Goal: Obtain resource: Obtain resource

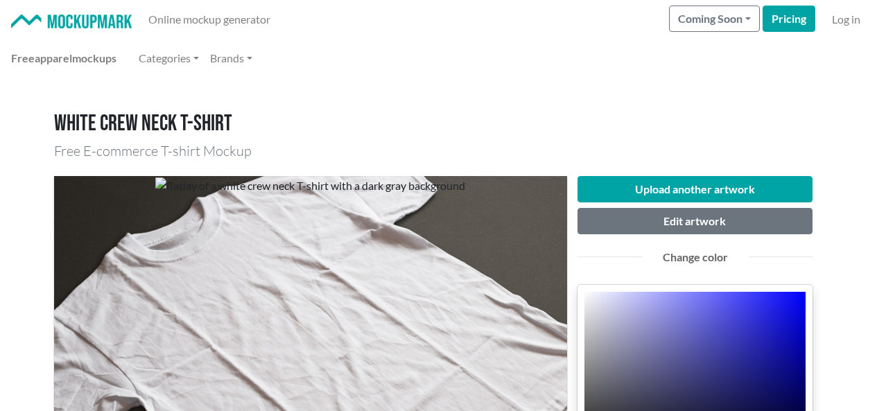
scroll to position [347, 0]
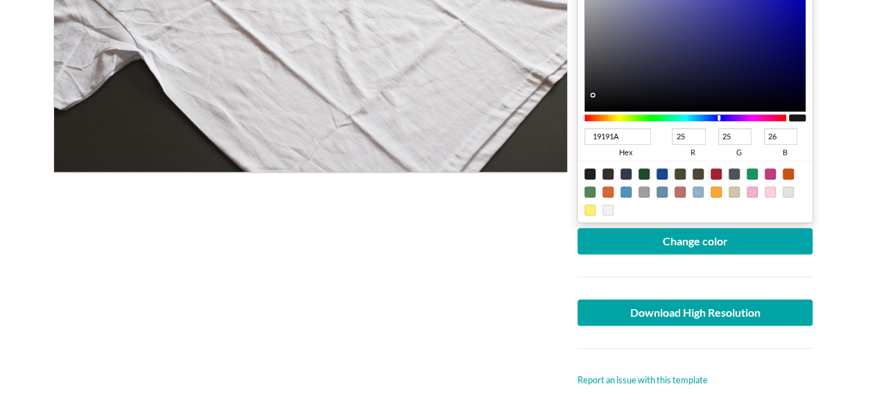
drag, startPoint x: 454, startPoint y: 266, endPoint x: 446, endPoint y: 288, distance: 24.3
click at [454, 266] on div at bounding box center [310, 108] width 513 height 558
click at [1, 238] on main "White crew neck T-shirt Free E-commerce T-shirt Mockup Upload another artwork E…" at bounding box center [438, 354] width 877 height 1246
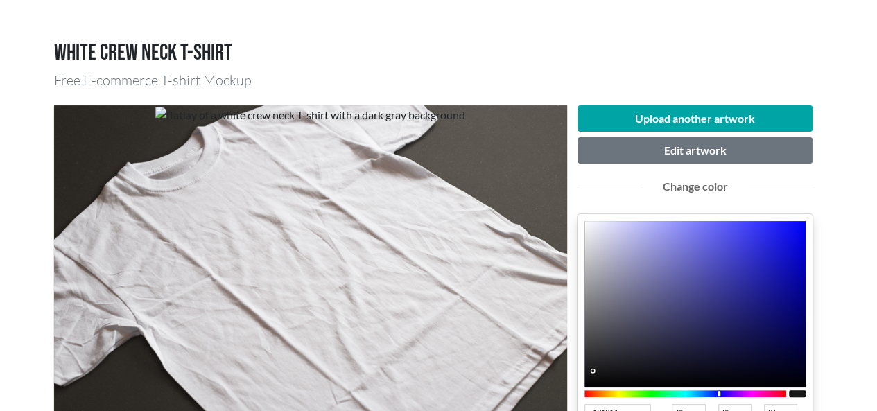
scroll to position [0, 0]
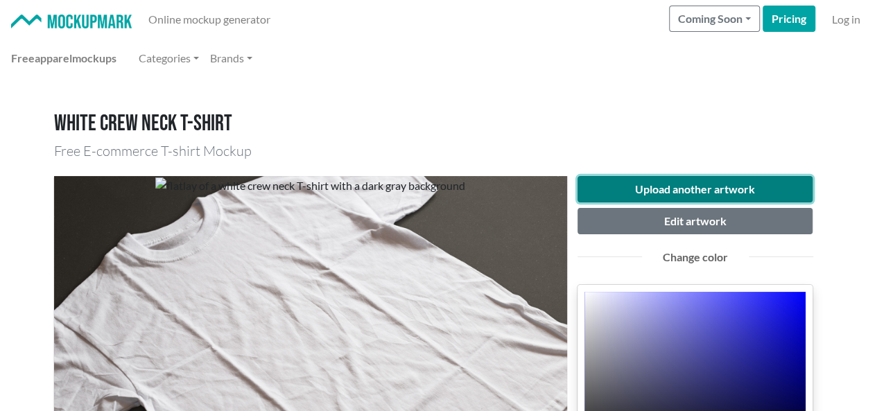
click at [720, 188] on button "Upload another artwork" at bounding box center [696, 189] width 236 height 26
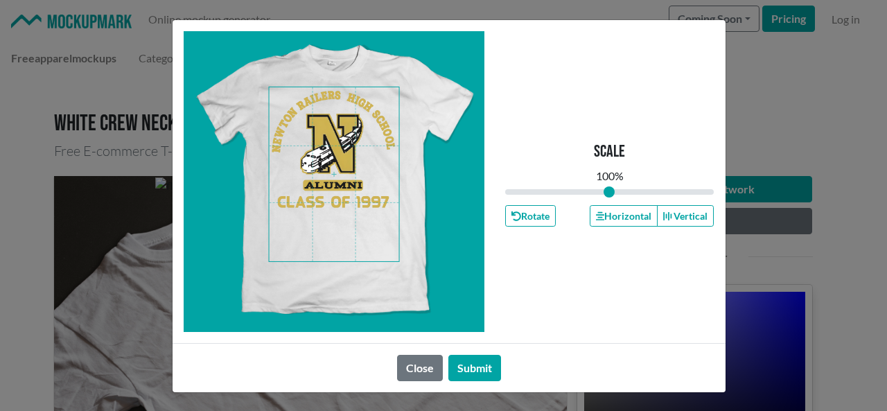
click at [326, 147] on span at bounding box center [334, 174] width 130 height 174
click at [621, 220] on button "Horizontal" at bounding box center [624, 215] width 68 height 21
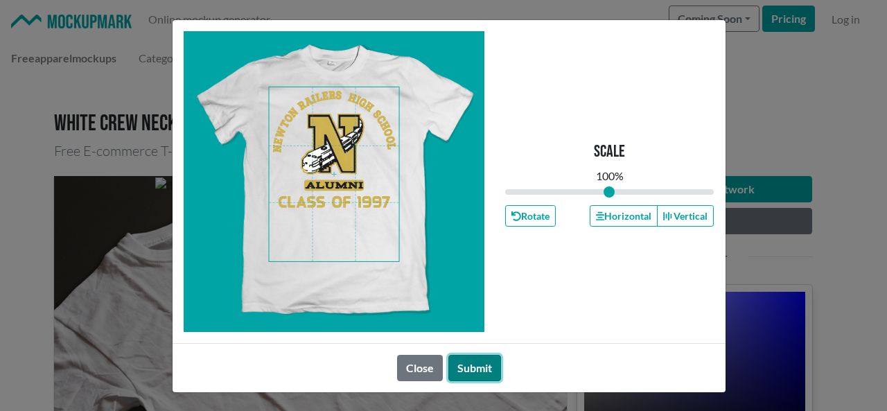
click at [476, 365] on button "Submit" at bounding box center [475, 368] width 53 height 26
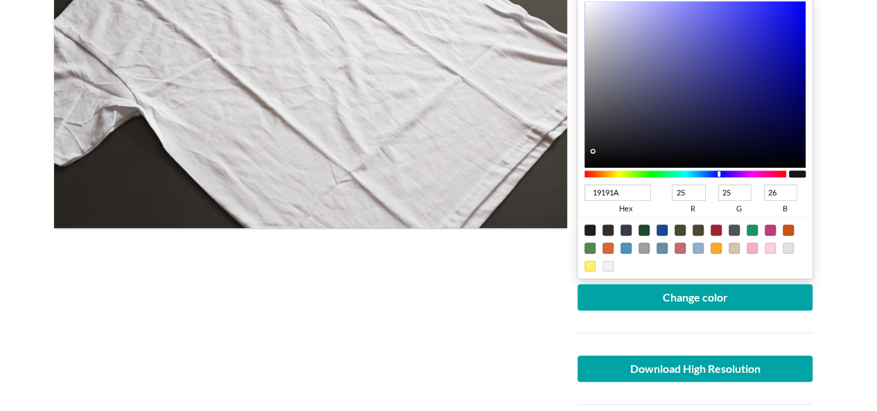
scroll to position [555, 0]
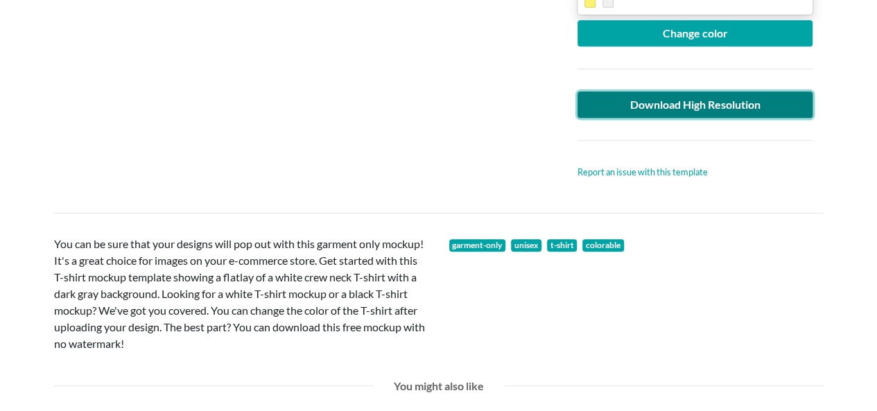
click at [742, 106] on link "Download High Resolution" at bounding box center [696, 105] width 236 height 26
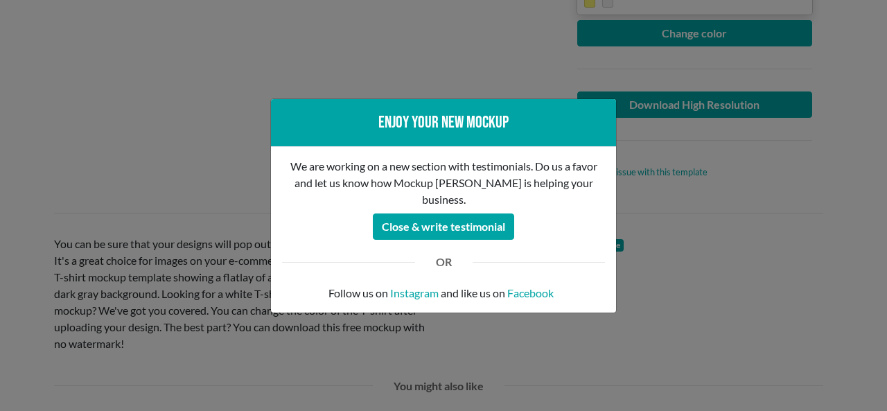
click at [128, 119] on div "Enjoy your new mockup We are working on a new section with testimonials. Do us …" at bounding box center [443, 205] width 887 height 411
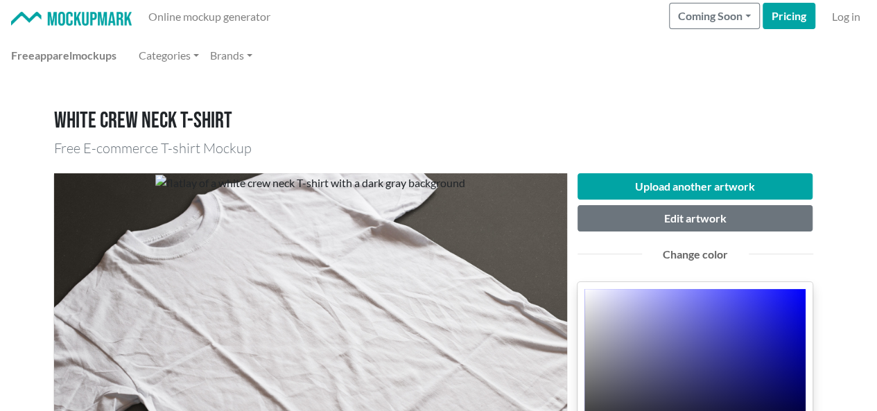
scroll to position [0, 0]
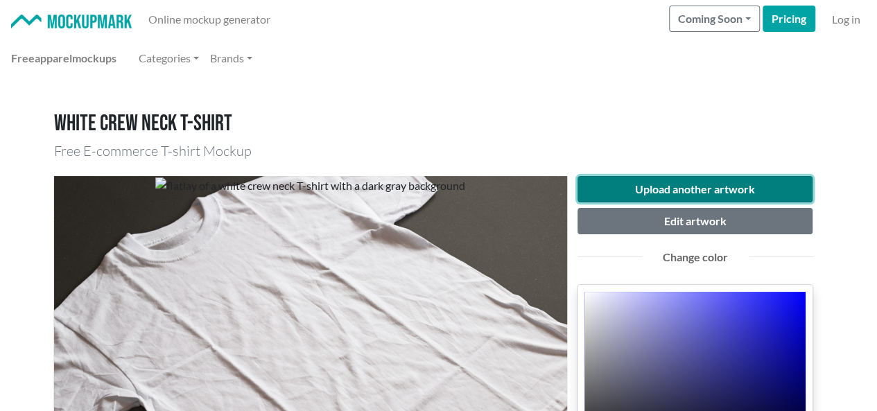
click at [665, 191] on button "Upload another artwork" at bounding box center [696, 189] width 236 height 26
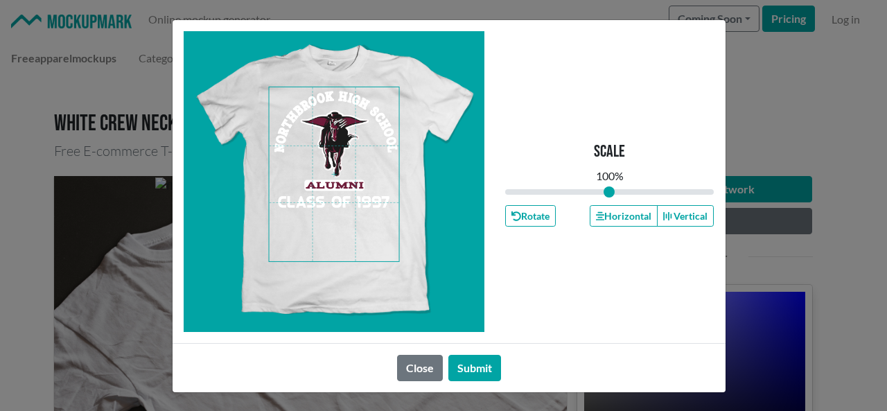
click at [352, 152] on span at bounding box center [334, 174] width 130 height 174
click at [603, 217] on button "Horizontal" at bounding box center [624, 215] width 68 height 21
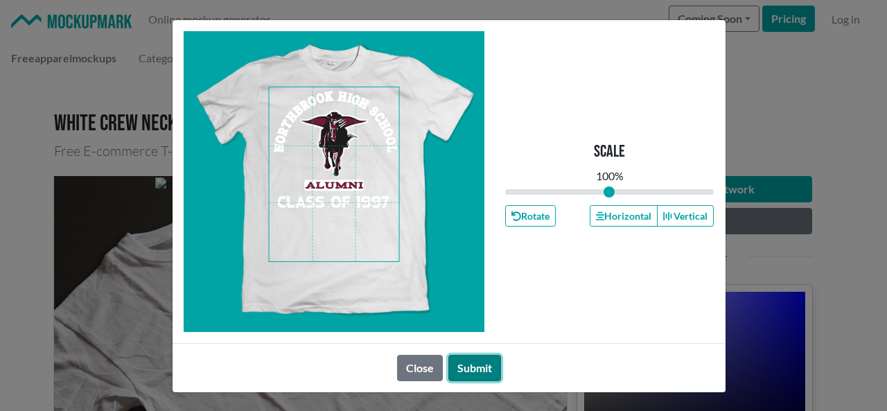
click at [471, 368] on button "Submit" at bounding box center [475, 368] width 53 height 26
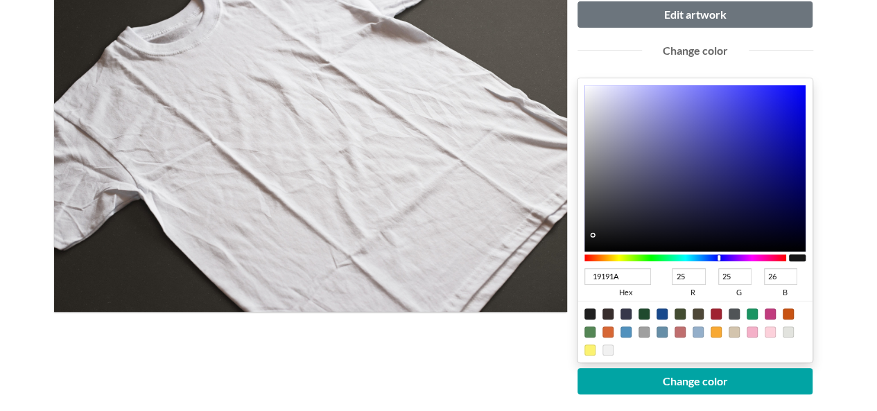
scroll to position [208, 0]
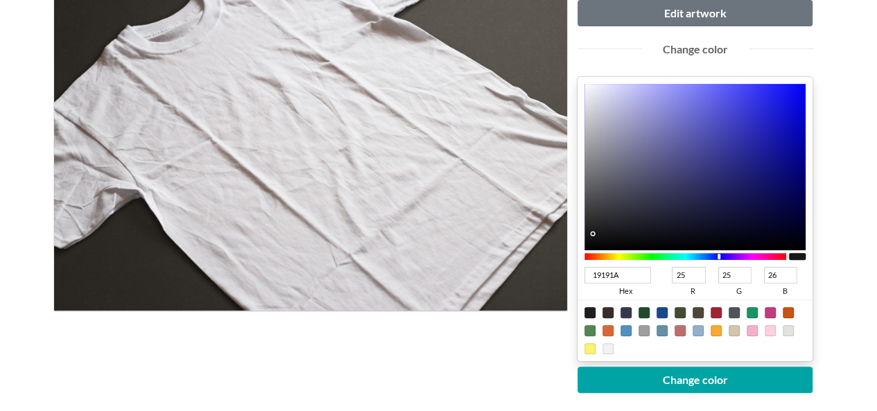
type input "1A191A"
type input "26"
click at [743, 257] on div at bounding box center [685, 256] width 202 height 7
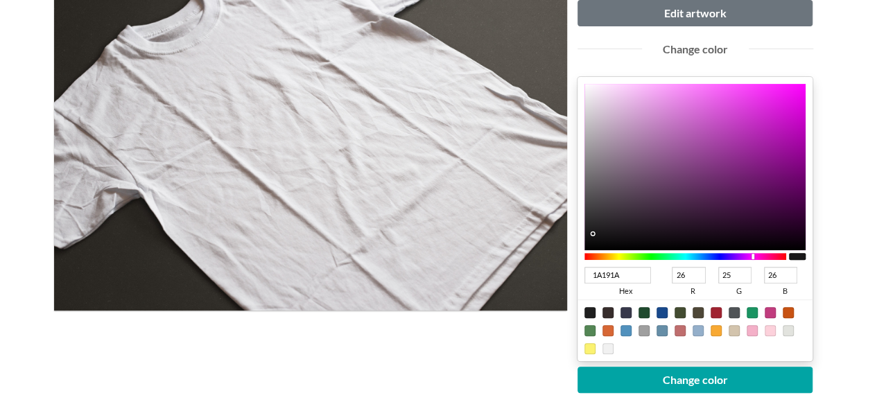
type input "19191A"
type input "25"
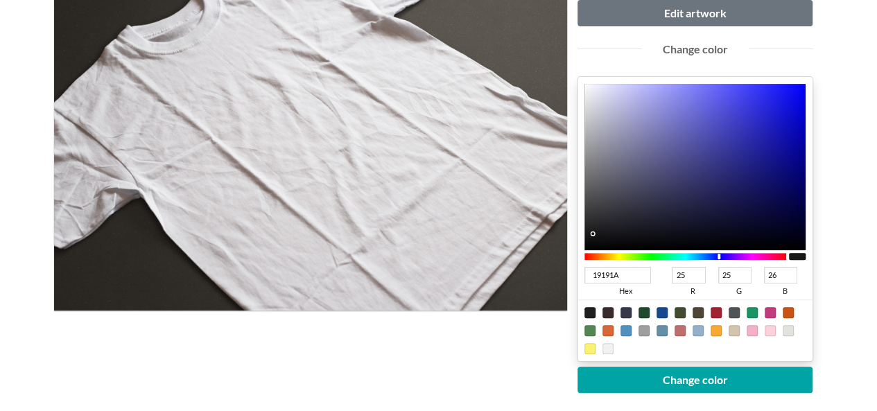
drag, startPoint x: 745, startPoint y: 253, endPoint x: 733, endPoint y: 254, distance: 11.9
click at [733, 254] on div at bounding box center [685, 256] width 202 height 7
type input "1A191A"
type input "26"
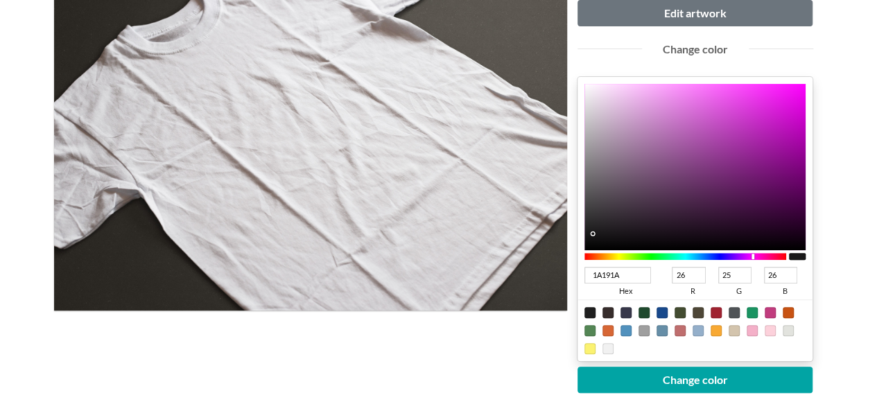
drag, startPoint x: 734, startPoint y: 254, endPoint x: 743, endPoint y: 254, distance: 9.7
click at [743, 254] on div at bounding box center [685, 256] width 202 height 7
drag, startPoint x: 754, startPoint y: 254, endPoint x: 746, endPoint y: 257, distance: 8.1
click at [746, 257] on div at bounding box center [685, 256] width 202 height 7
type input "1A1919"
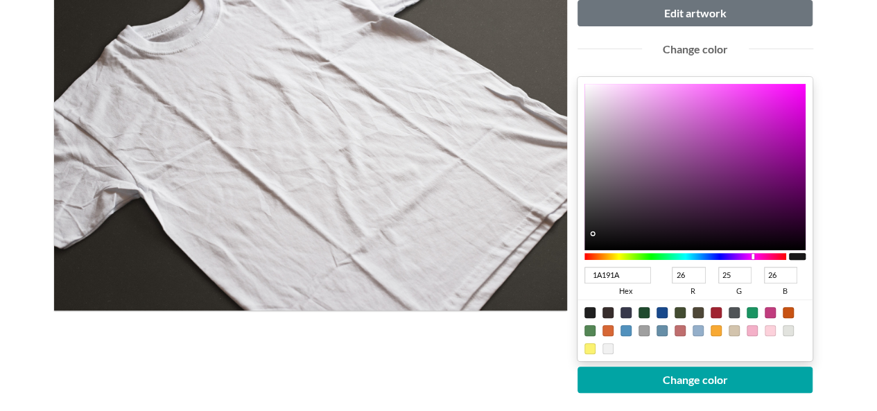
type input "25"
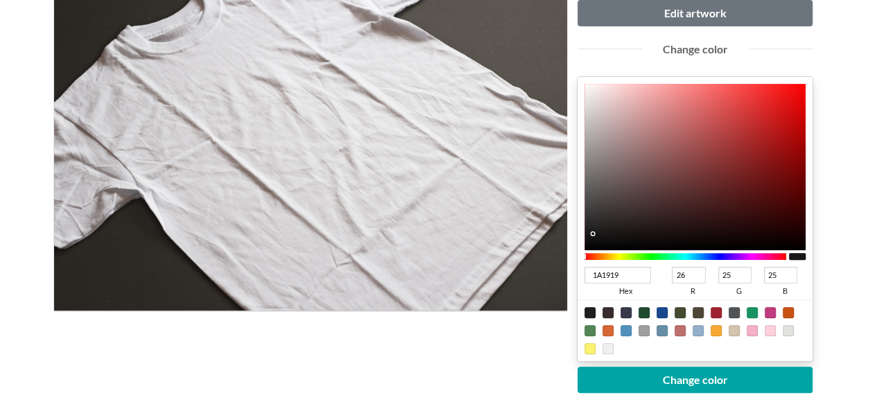
drag, startPoint x: 753, startPoint y: 254, endPoint x: 783, endPoint y: 254, distance: 29.8
click at [781, 254] on div at bounding box center [685, 256] width 202 height 7
click at [783, 254] on div at bounding box center [685, 256] width 202 height 7
type input "1A191A"
type input "26"
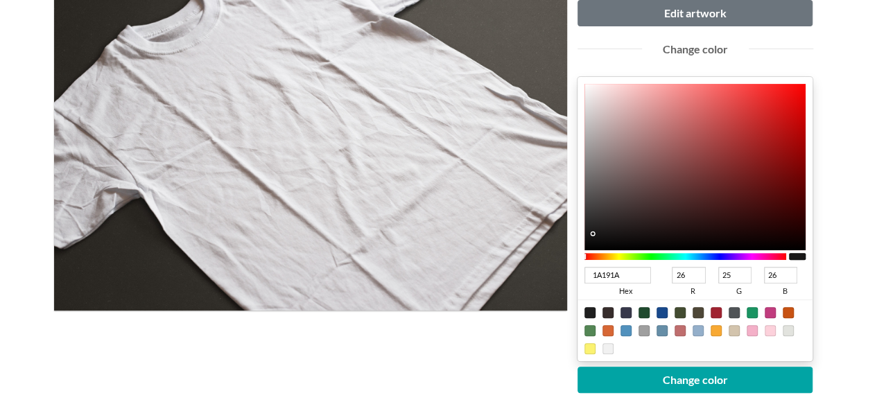
drag, startPoint x: 782, startPoint y: 254, endPoint x: 768, endPoint y: 259, distance: 15.1
click at [768, 259] on div at bounding box center [685, 256] width 202 height 7
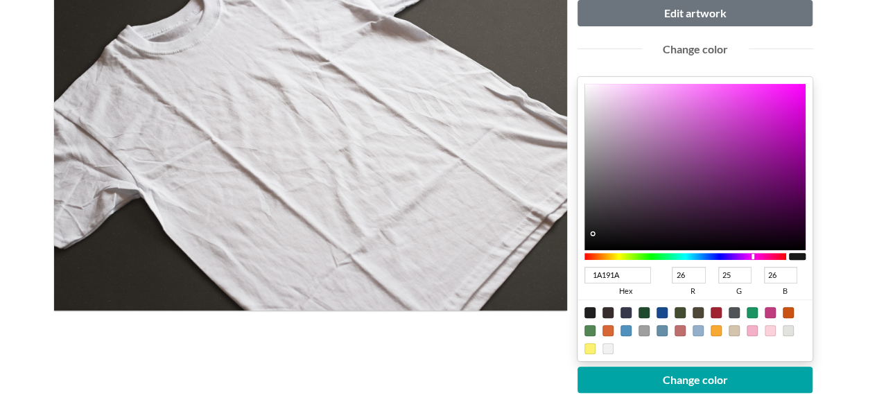
drag, startPoint x: 750, startPoint y: 254, endPoint x: 765, endPoint y: 254, distance: 14.6
click at [765, 254] on div at bounding box center [685, 256] width 202 height 7
type input "171617"
type input "23"
type input "22"
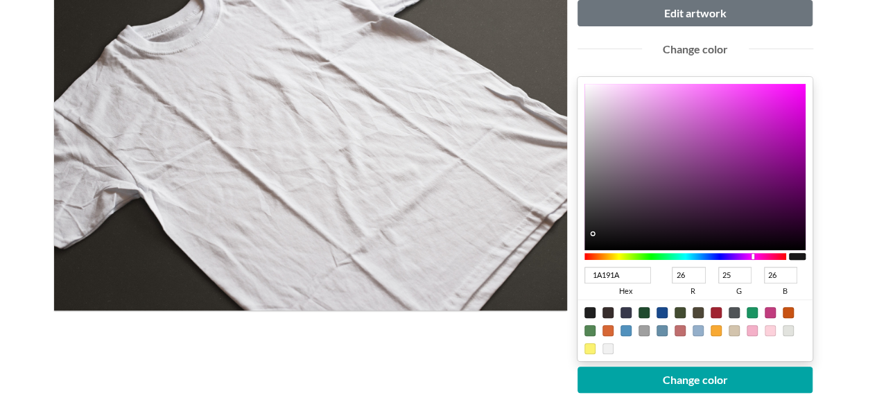
type input "23"
drag, startPoint x: 594, startPoint y: 234, endPoint x: 686, endPoint y: 248, distance: 93.2
click at [625, 239] on div at bounding box center [695, 167] width 222 height 166
type input "100D10"
type input "16"
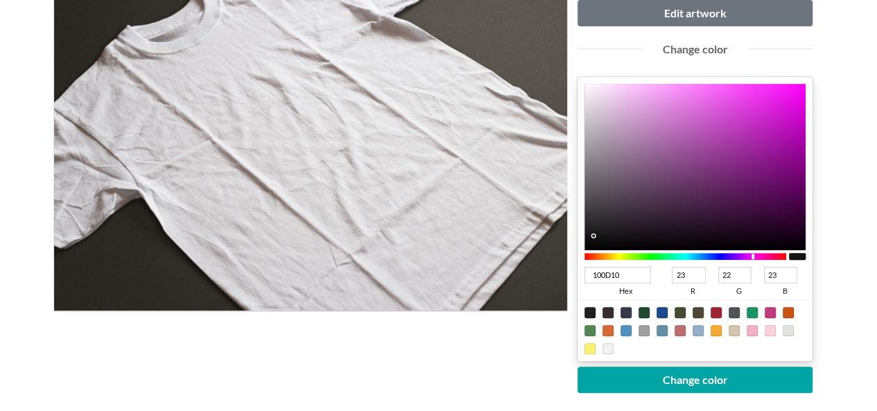
type input "13"
type input "16"
type input "0D100F"
type input "13"
type input "16"
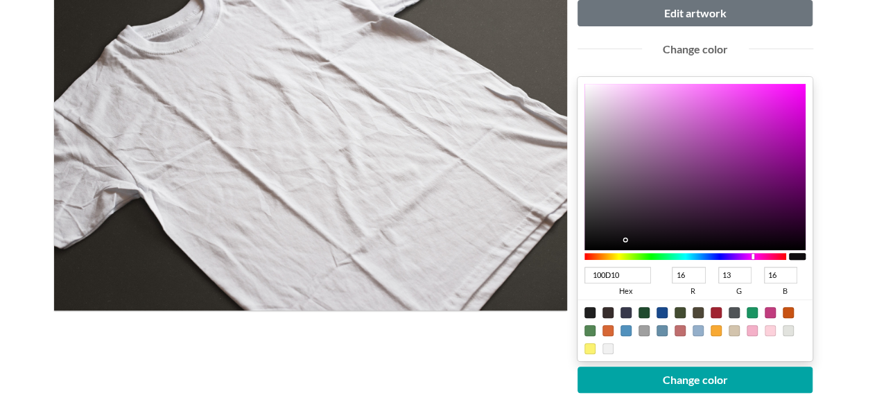
type input "15"
click at [677, 253] on div at bounding box center [685, 256] width 202 height 7
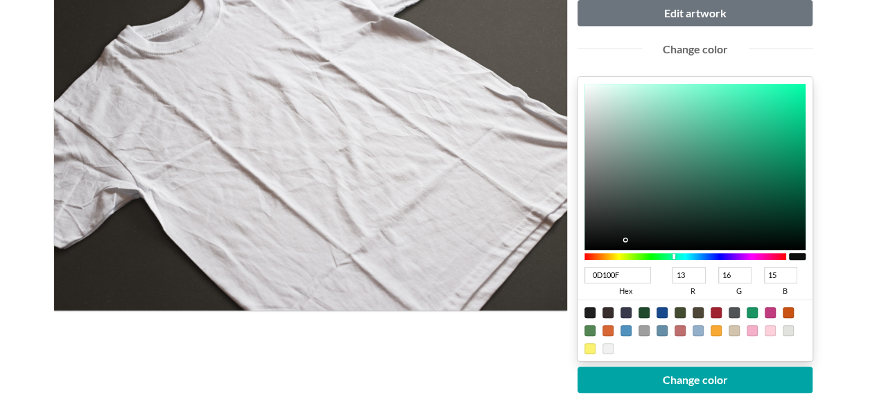
type input "0D1010"
type input "16"
type input "0D0F10"
type input "15"
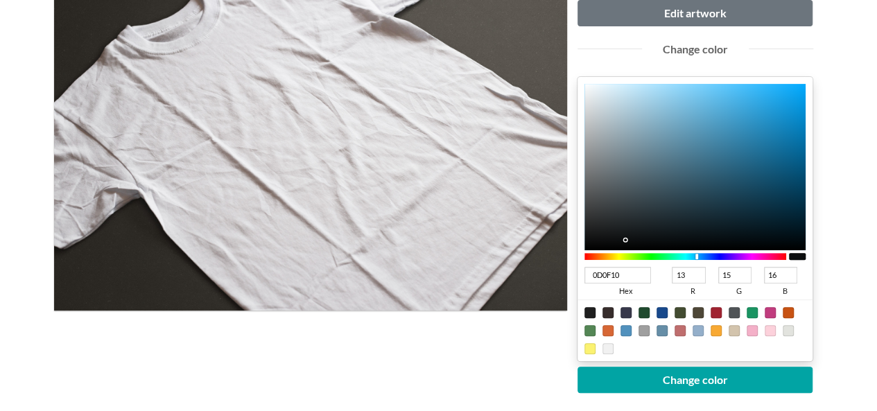
type input "0D0E10"
type input "14"
type input "0D0D10"
type input "13"
type input "0E0D10"
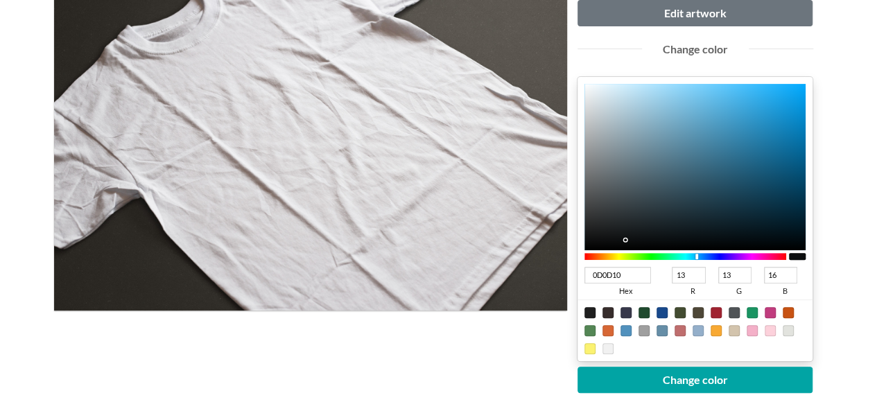
type input "14"
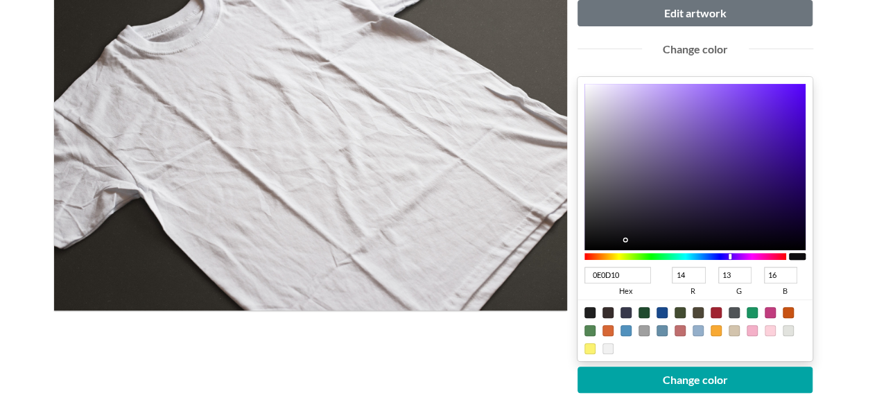
type input "0F0D10"
type input "15"
type input "100D10"
type input "16"
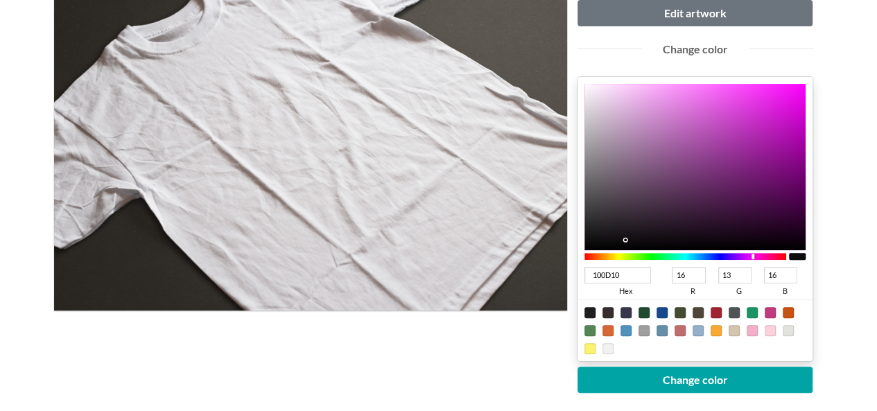
type input "100D0F"
type input "15"
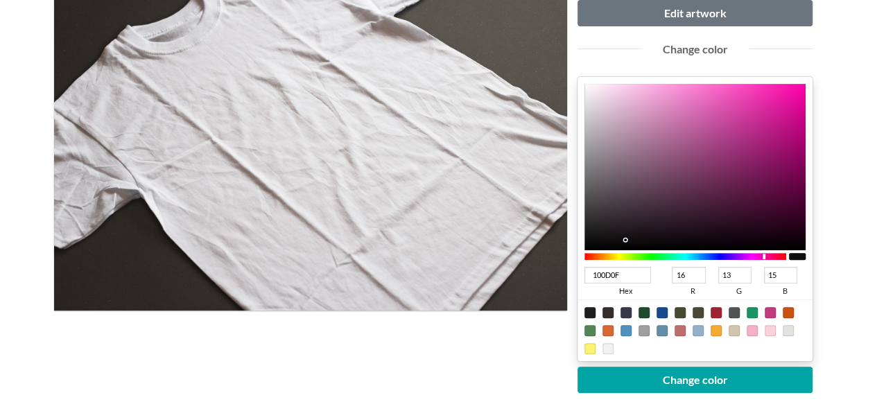
type input "100D0E"
type input "14"
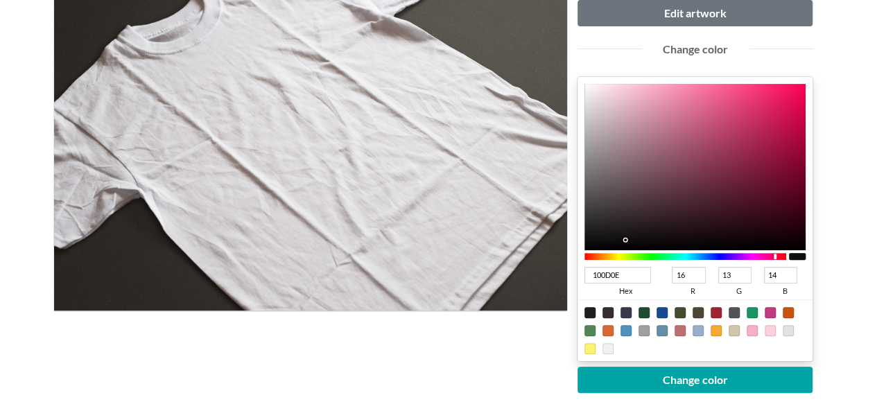
type input "100D0D"
type input "13"
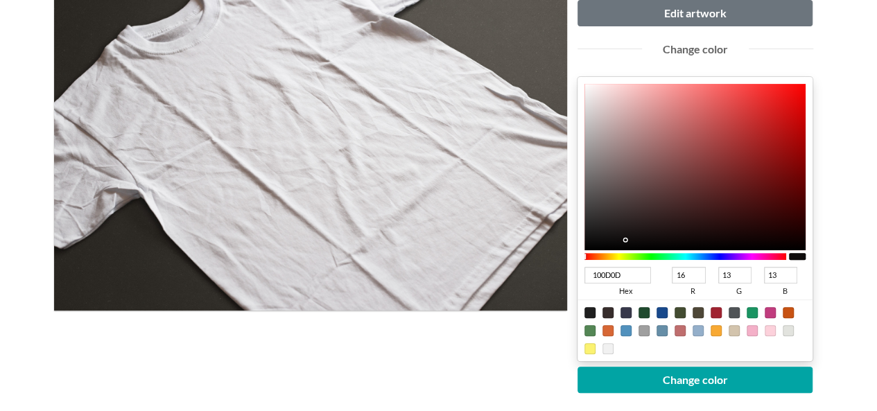
drag, startPoint x: 673, startPoint y: 256, endPoint x: 790, endPoint y: 257, distance: 117.9
click at [790, 257] on div at bounding box center [695, 256] width 222 height 12
type input "6C0505"
type input "108"
type input "5"
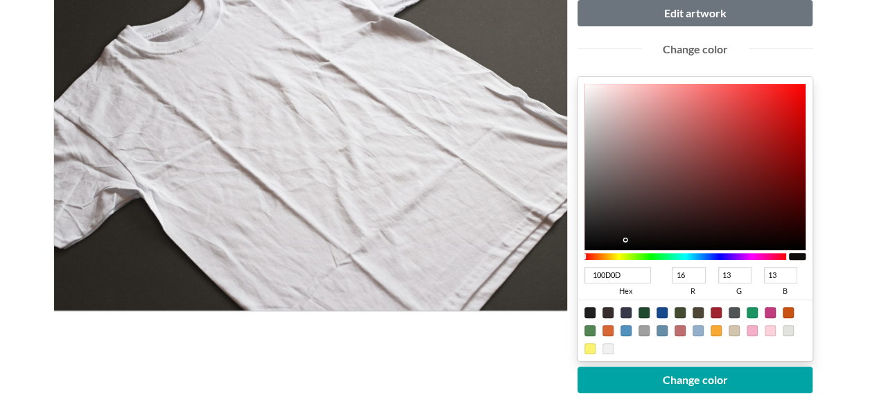
type input "5"
click at [795, 179] on div at bounding box center [695, 167] width 222 height 166
type input "6B0505"
type input "107"
type input "690505"
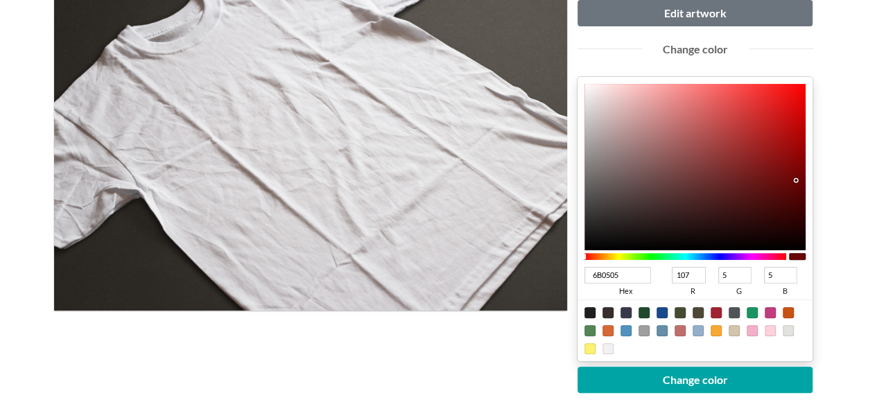
type input "105"
type input "690404"
type input "4"
type input "680101"
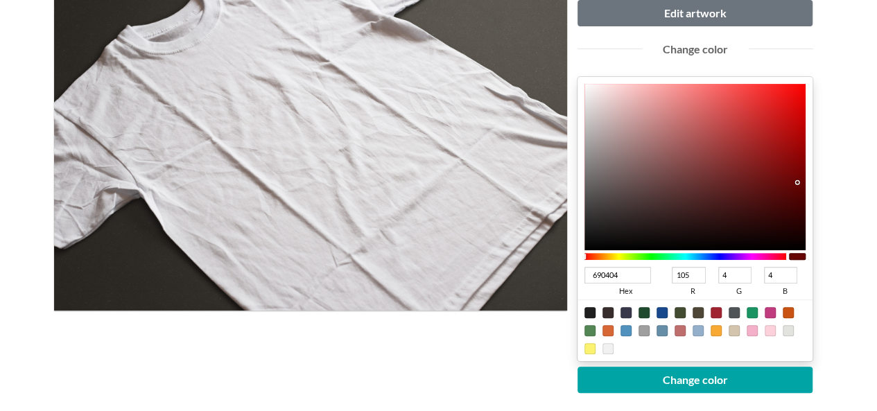
type input "104"
type input "1"
type input "670000"
type input "103"
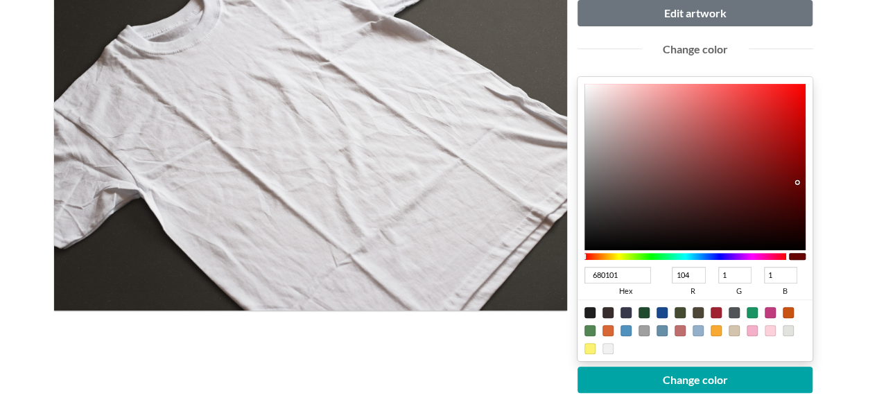
type input "0"
type input "660000"
type input "102"
type input "610000"
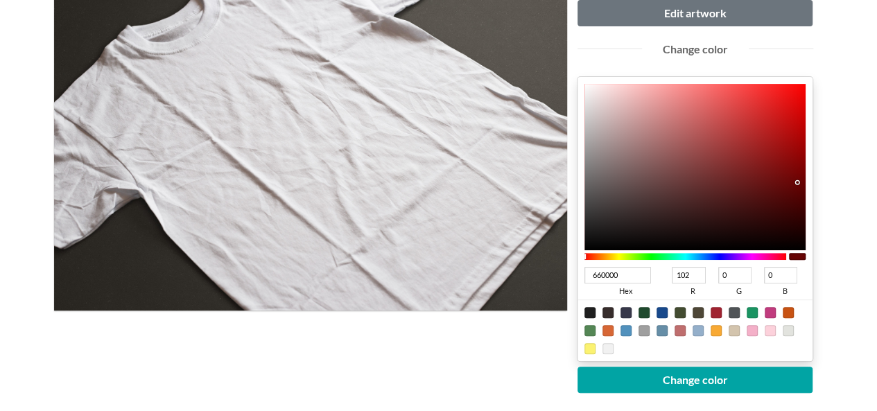
type input "97"
type input "5E0000"
type input "94"
type input "5D0000"
type input "93"
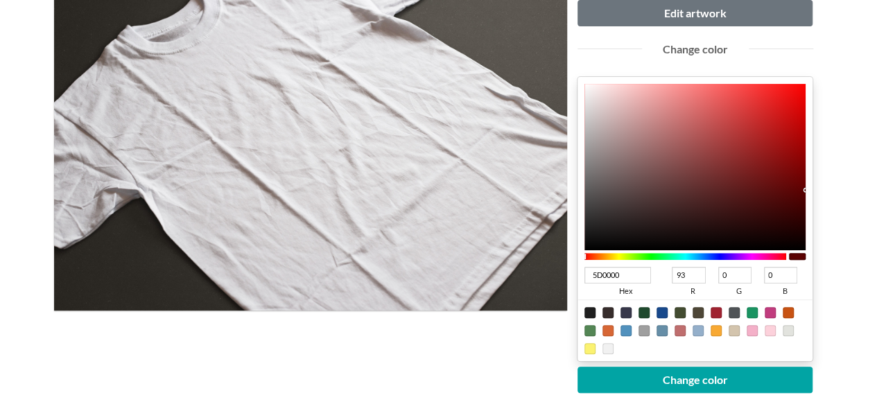
type input "5A0000"
type input "90"
type input "580000"
type input "88"
type input "550000"
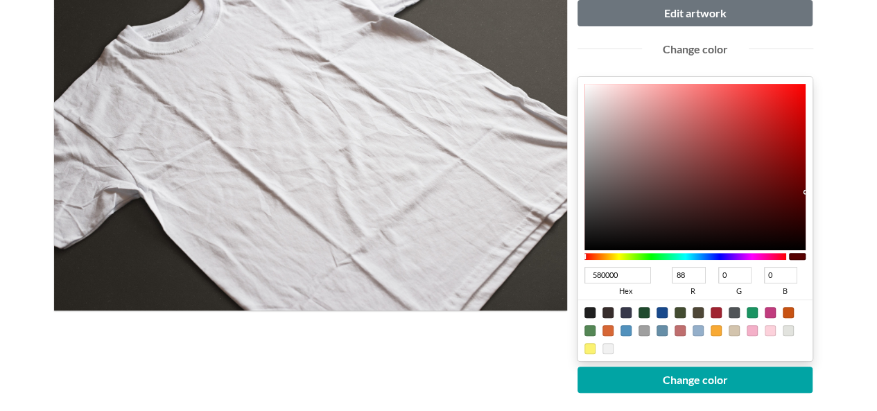
type input "85"
type input "540000"
type input "84"
drag, startPoint x: 797, startPoint y: 181, endPoint x: 822, endPoint y: 196, distance: 29.3
click at [822, 195] on div "Upload another artwork Edit artwork Change color 540000 hex 84 r 0 g 0 b 100 a …" at bounding box center [695, 247] width 257 height 558
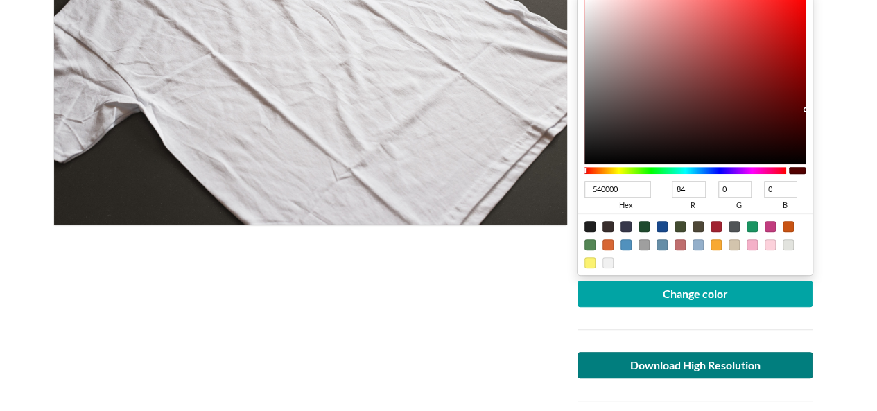
scroll to position [416, 0]
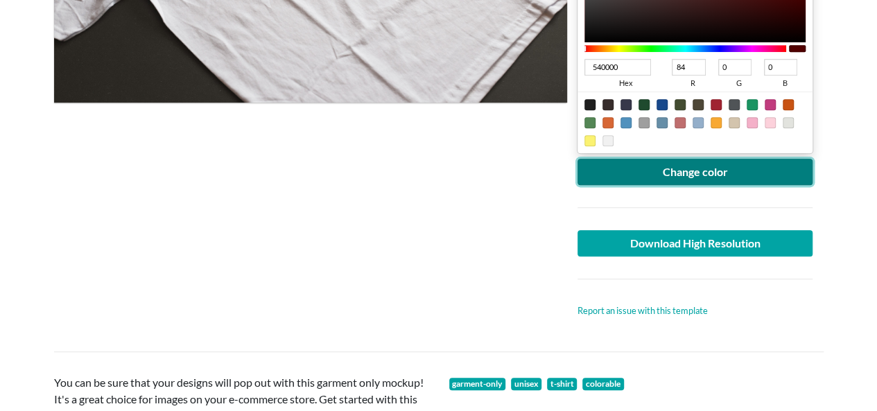
click at [682, 175] on button "Change color" at bounding box center [696, 172] width 236 height 26
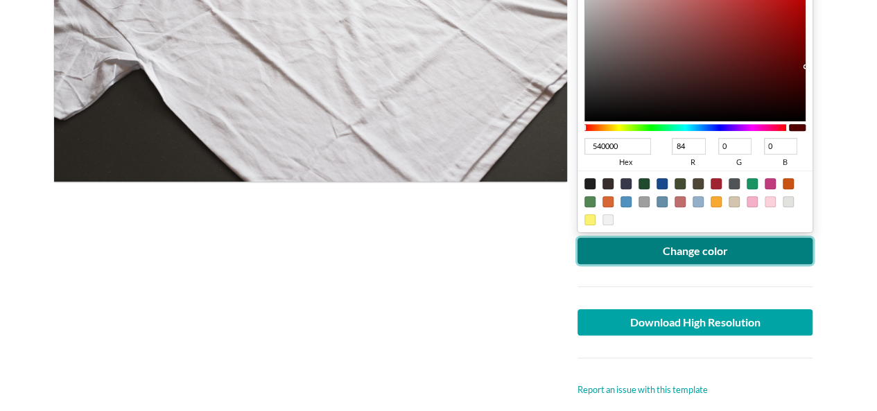
scroll to position [485, 0]
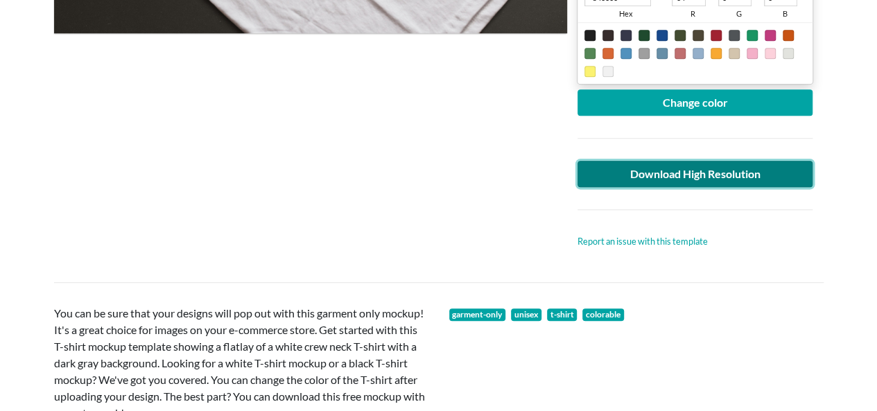
click at [716, 163] on link "Download High Resolution" at bounding box center [696, 174] width 236 height 26
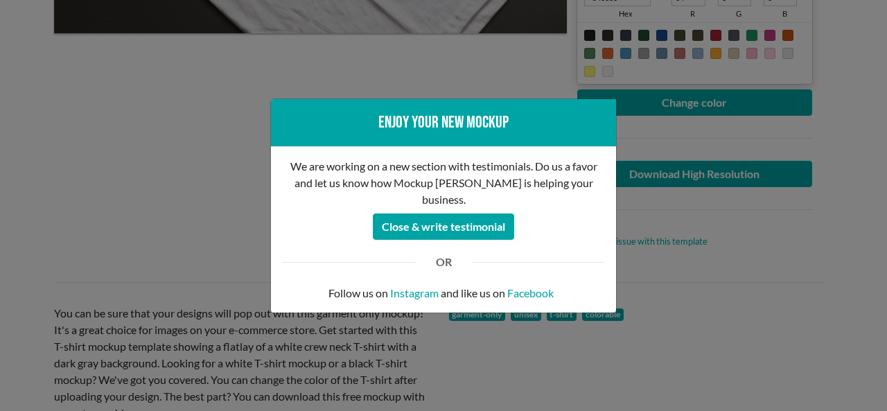
click at [209, 174] on div "Enjoy your new mockup We are working on a new section with testimonials. Do us …" at bounding box center [443, 205] width 887 height 411
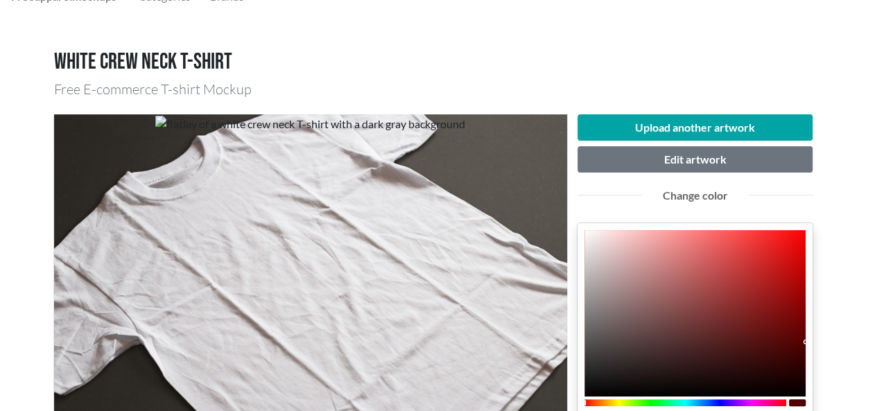
scroll to position [0, 0]
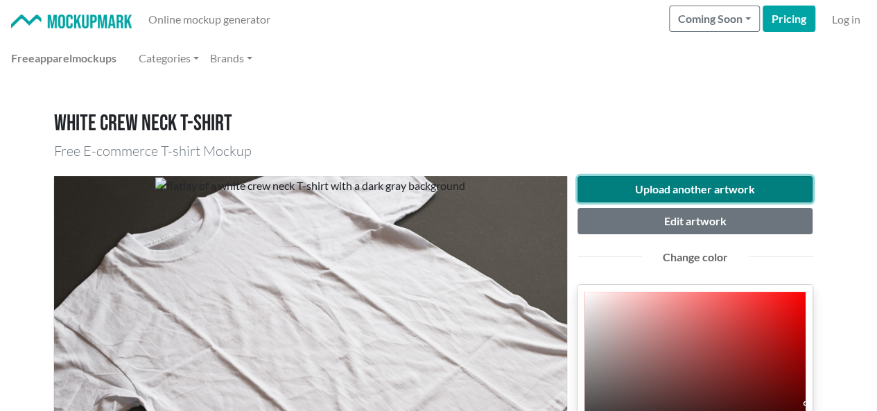
click at [713, 200] on button "Upload another artwork" at bounding box center [696, 189] width 236 height 26
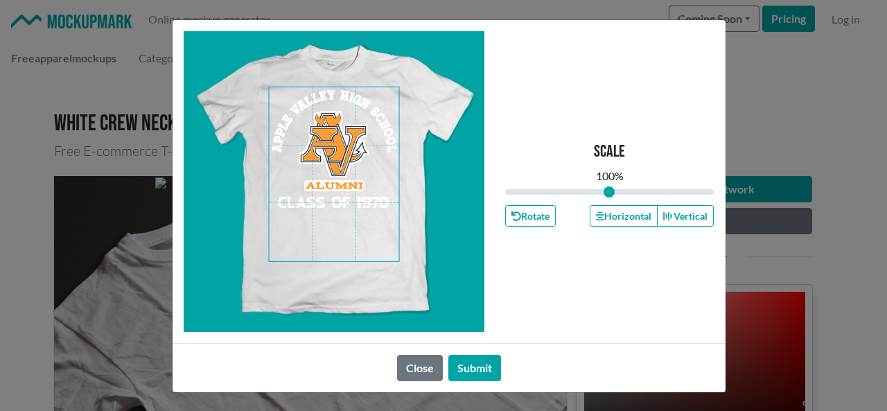
click at [349, 149] on span at bounding box center [334, 174] width 130 height 174
click at [612, 218] on button "Horizontal" at bounding box center [624, 215] width 68 height 21
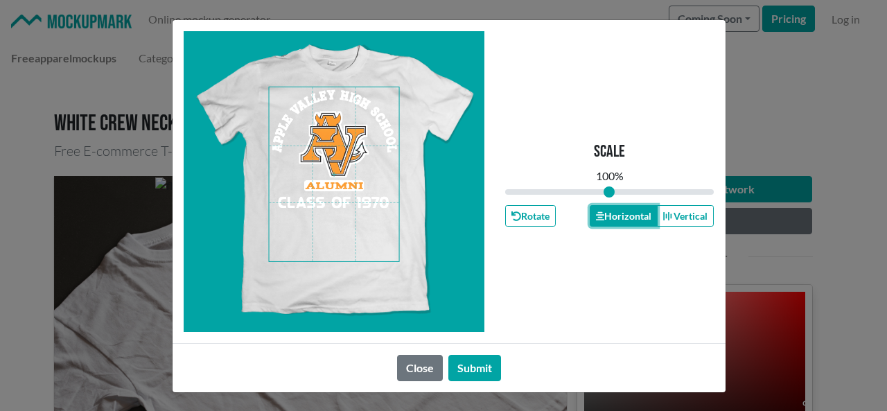
click at [612, 219] on button "Horizontal" at bounding box center [624, 215] width 68 height 21
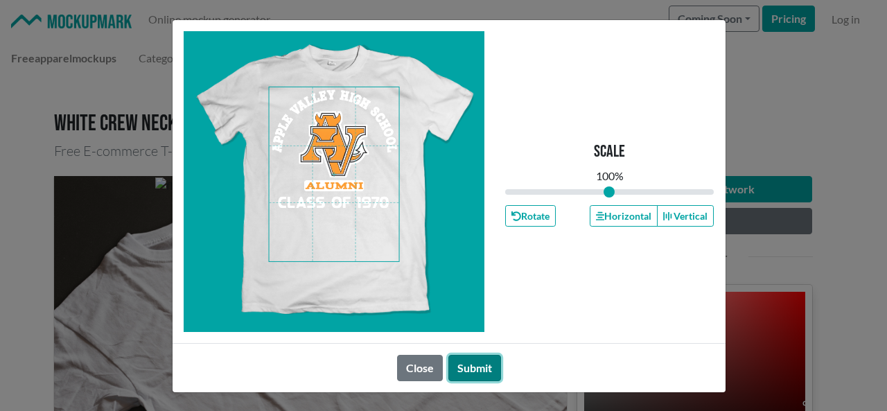
click at [465, 367] on button "Submit" at bounding box center [475, 368] width 53 height 26
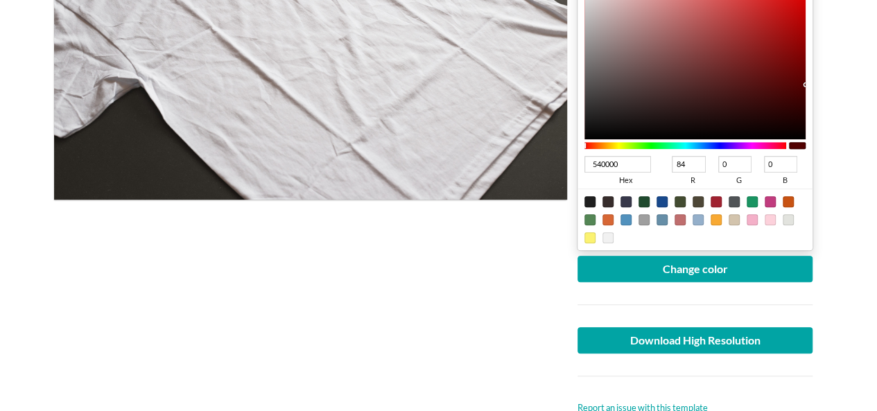
scroll to position [277, 0]
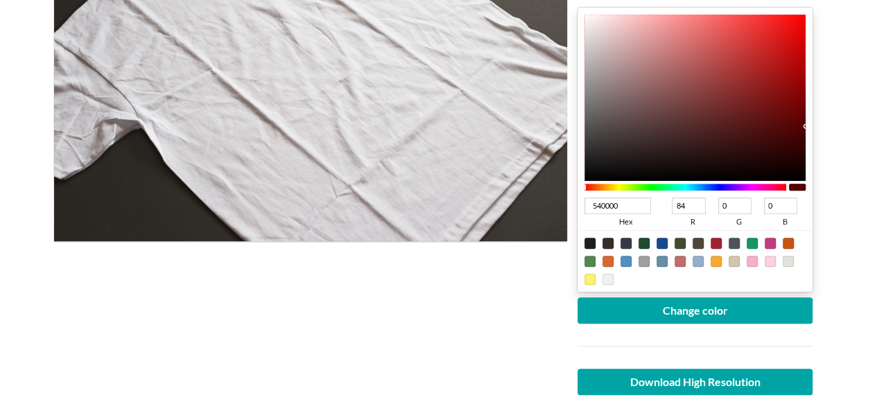
type input "543300"
type input "51"
click at [605, 184] on div at bounding box center [685, 187] width 202 height 7
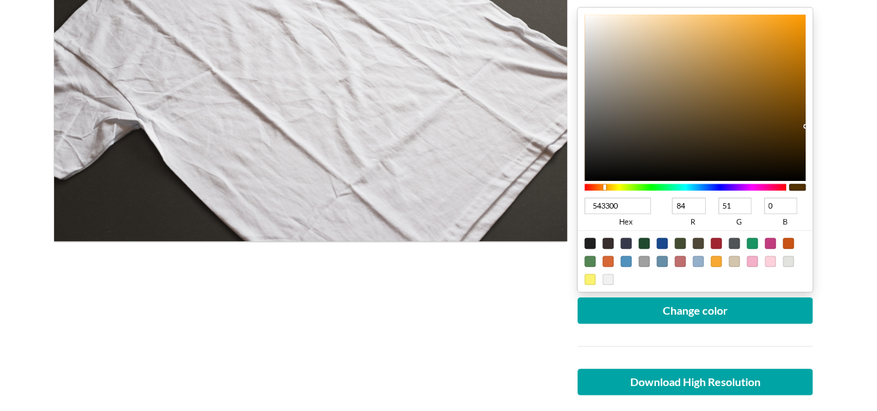
type input "543E00"
type input "62"
type input "544100"
type input "65"
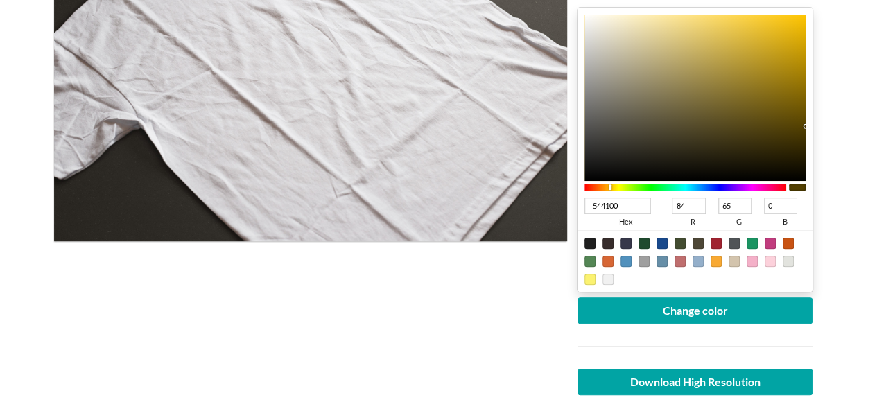
type input "544300"
type input "67"
type input "544600"
type input "70"
type input "544800"
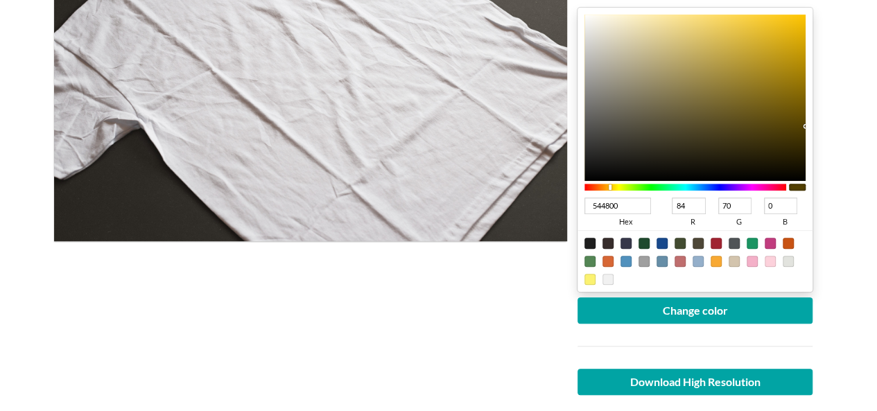
type input "72"
type input "544B00"
type input "75"
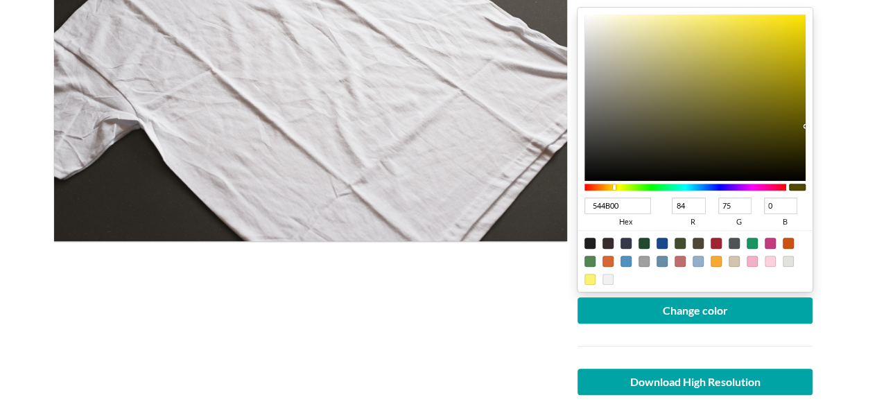
type input "544800"
type input "72"
type input "544600"
type input "70"
type input "544400"
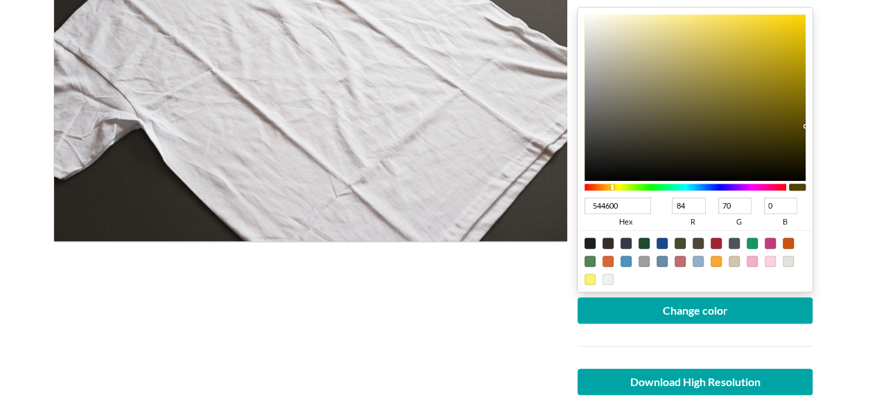
type input "68"
type input "544100"
type input "65"
type input "543C00"
type input "60"
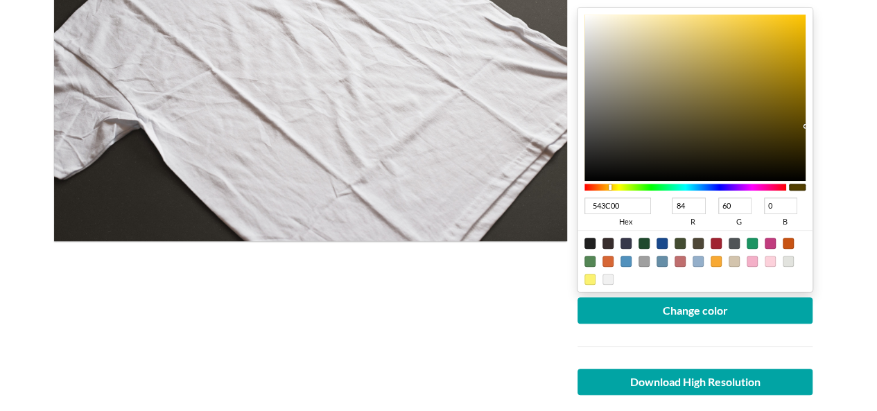
type input "543700"
type input "55"
type input "543500"
type input "53"
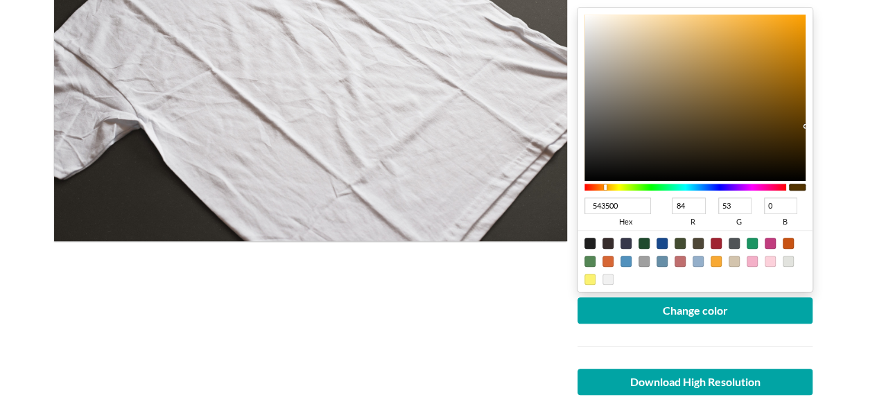
type input "543100"
type input "49"
type input "543000"
type input "48"
type input "542E00"
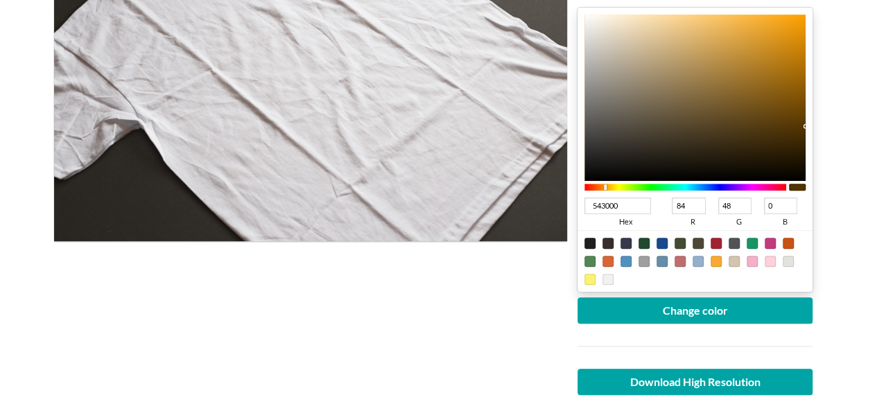
type input "46"
type input "542C00"
type input "44"
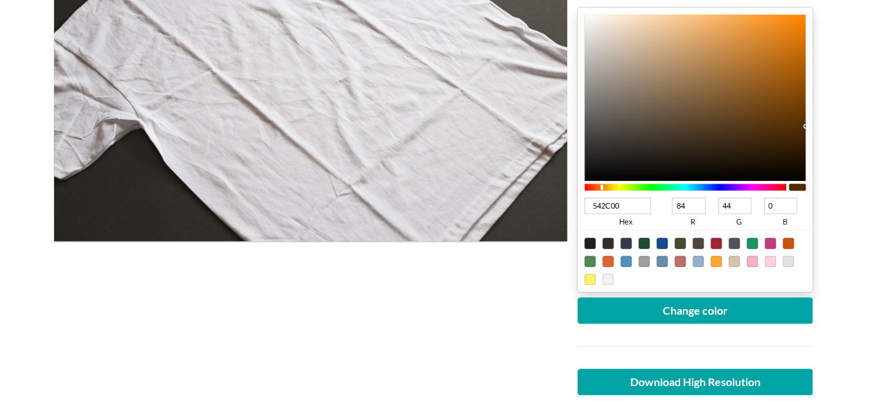
click at [602, 184] on div at bounding box center [601, 187] width 3 height 6
click at [814, 70] on div "Upload another artwork Edit artwork Change color 542C00 hex 84 r 44 g 0 b 100 a…" at bounding box center [695, 178] width 257 height 558
type input "9E5709"
type input "158"
type input "87"
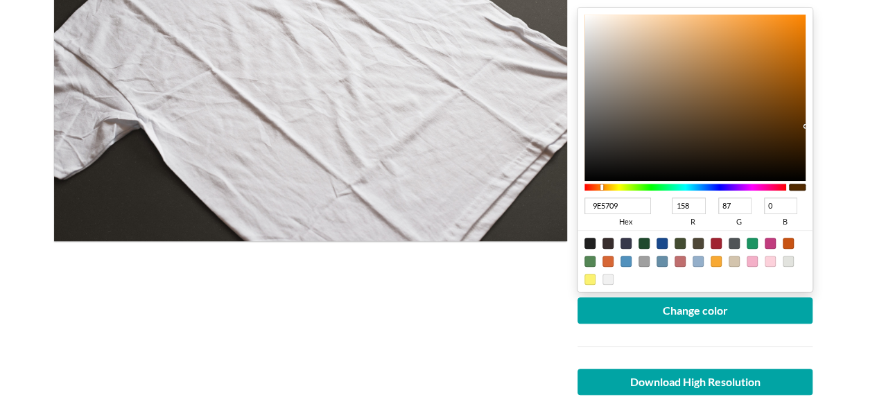
type input "9"
click at [793, 77] on div at bounding box center [695, 98] width 222 height 166
type input "9E570A"
type input "10"
type input "9E5709"
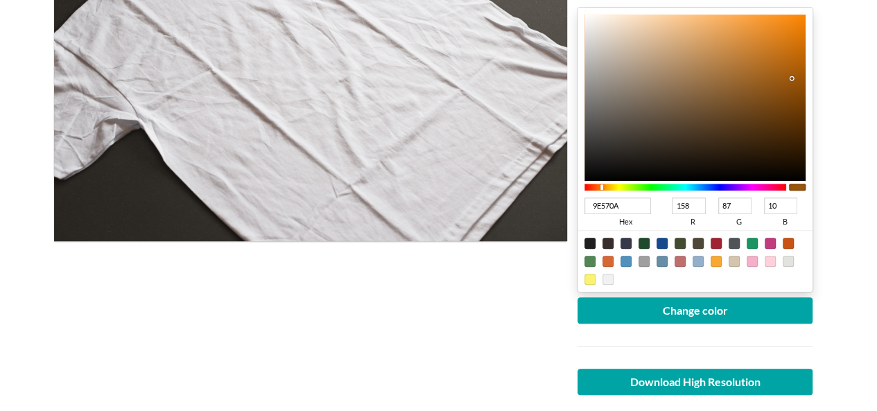
type input "9"
type input "9F5708"
type input "159"
type input "8"
type input "A25603"
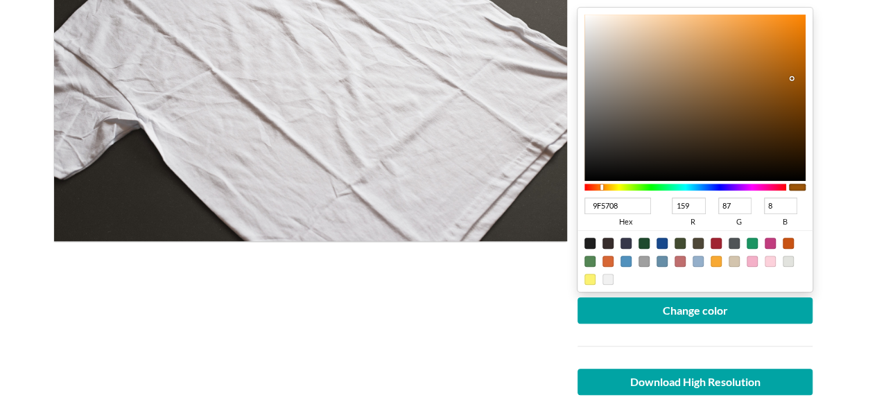
type input "162"
type input "86"
type input "3"
type input "A15502"
type input "161"
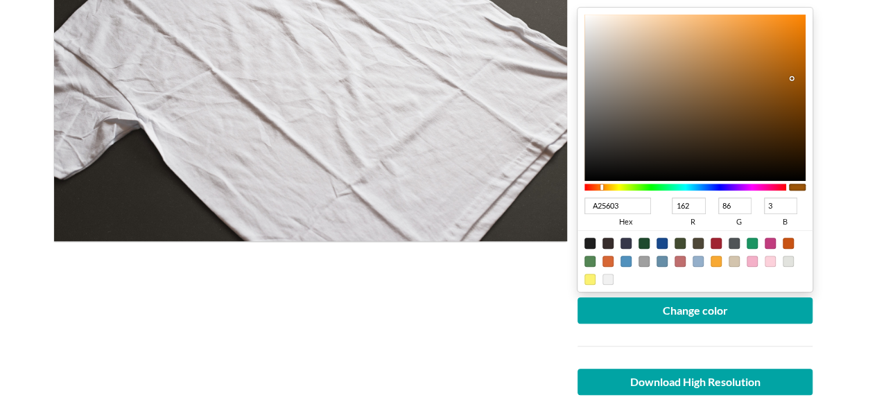
type input "85"
type input "2"
type input "A25501"
type input "162"
type input "1"
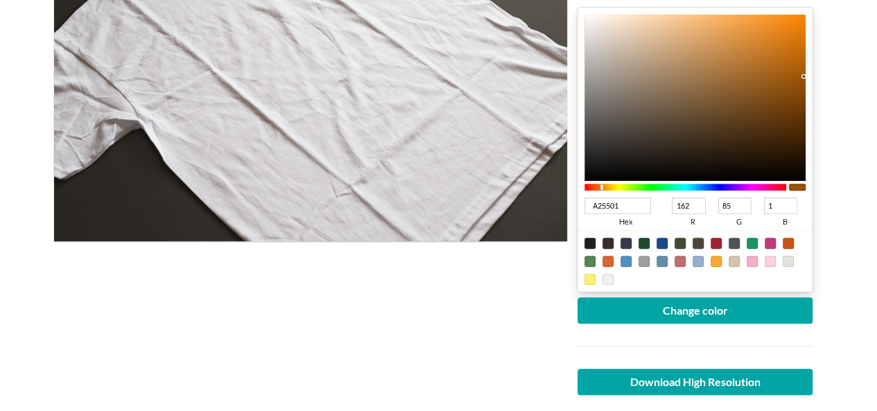
type input "A25500"
type input "0"
type input "A15500"
type input "161"
type input "9E5300"
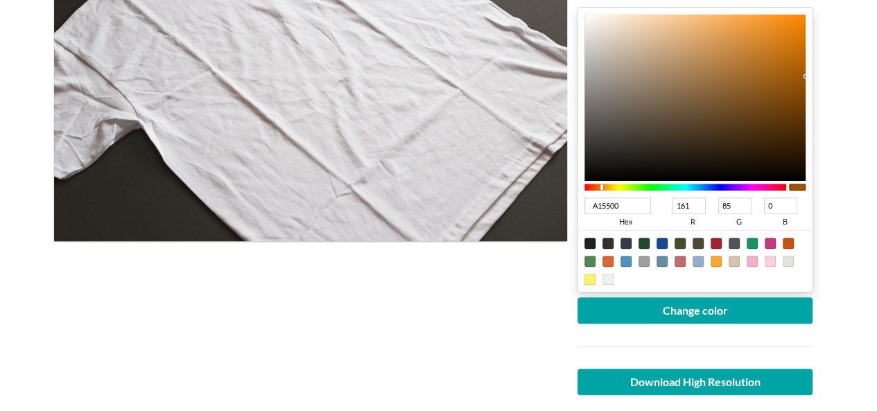
type input "158"
type input "83"
type input "985000"
type input "152"
type input "80"
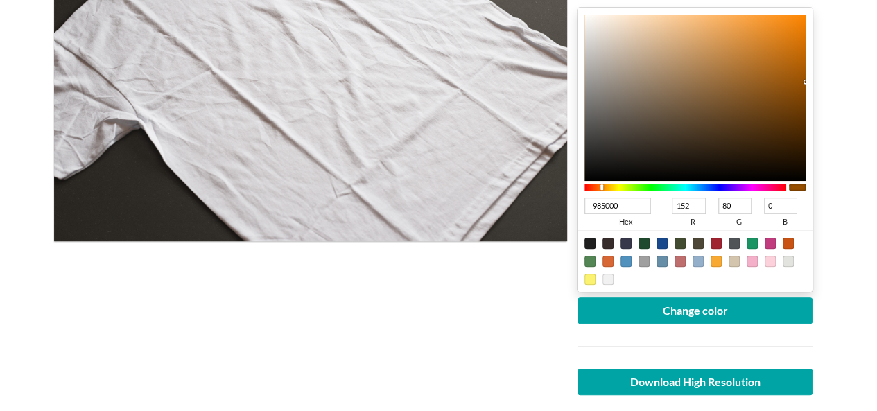
type input "964F00"
type input "150"
type input "79"
drag, startPoint x: 792, startPoint y: 77, endPoint x: 819, endPoint y: 94, distance: 31.2
click at [817, 83] on div "Upload another artwork Edit artwork Change color 964F00 hex 150 r 79 g 0 b 100 …" at bounding box center [695, 178] width 257 height 558
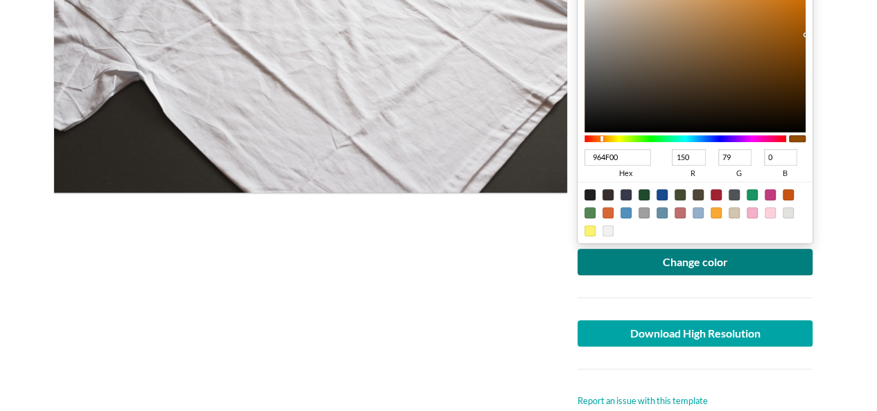
scroll to position [347, 0]
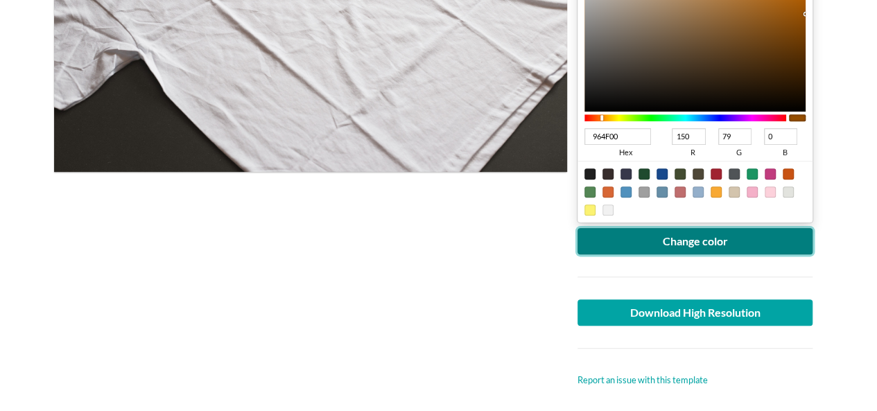
click at [732, 232] on button "Change color" at bounding box center [696, 241] width 236 height 26
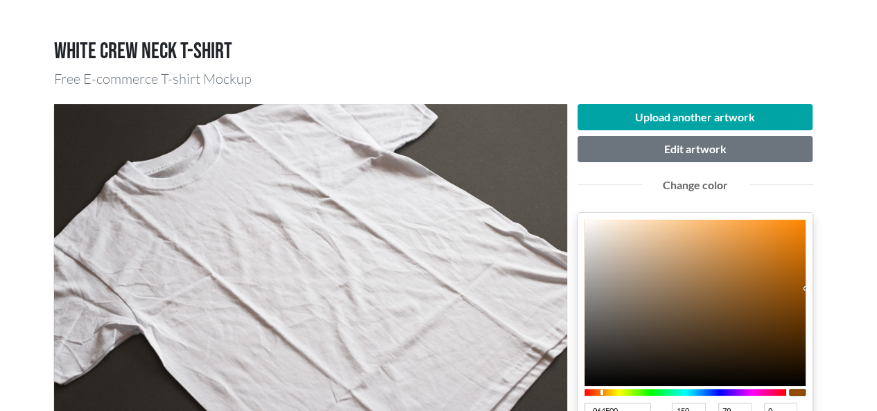
scroll to position [139, 0]
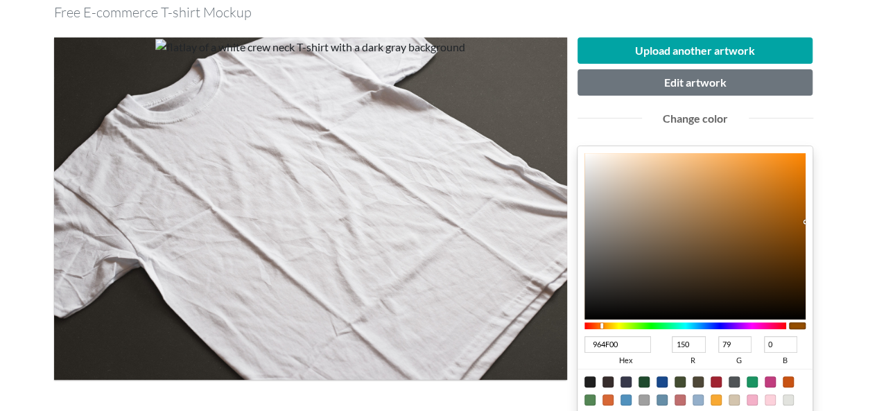
type input "CD7310"
type input "205"
type input "115"
type input "16"
type input "CE7310"
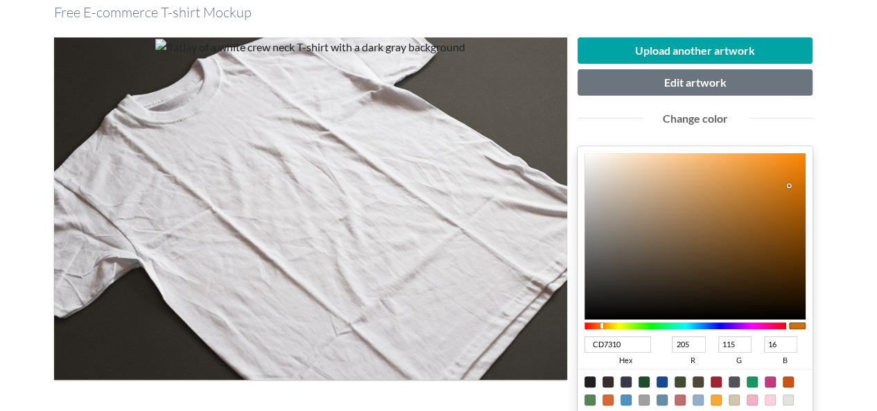
type input "206"
type input "D2730C"
type input "210"
type input "12"
type input "F58000"
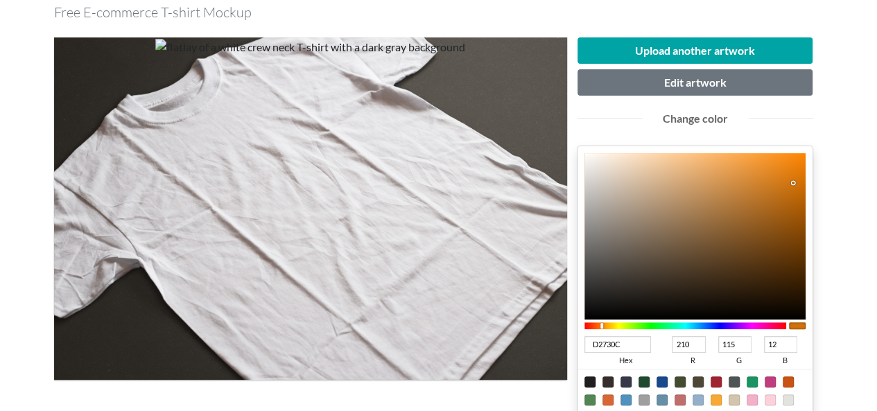
type input "245"
type input "128"
type input "0"
type input "F48000"
type input "244"
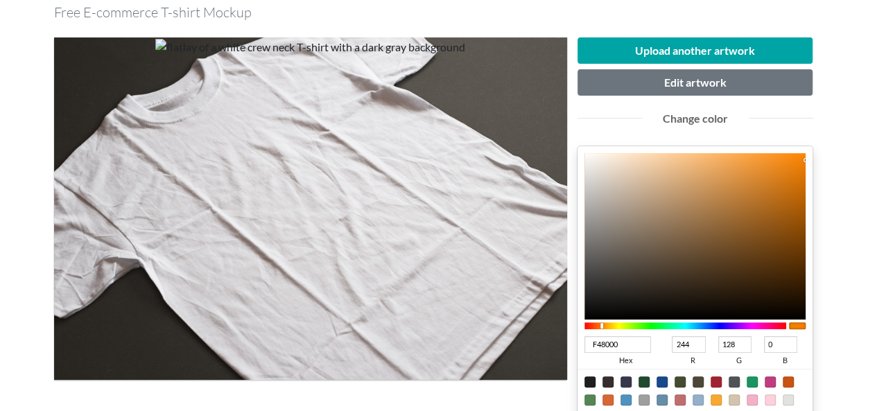
type input "F27F00"
type input "242"
type input "127"
type input "EE7D00"
type input "238"
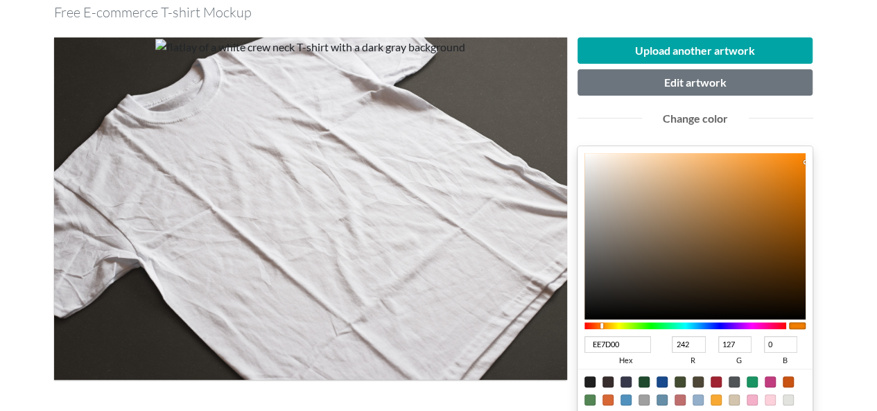
type input "125"
type input "ED7C00"
type input "237"
type input "124"
type input "E97A00"
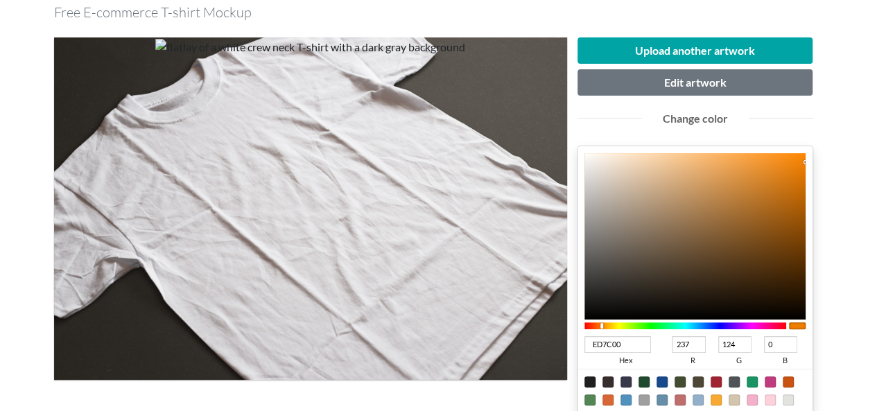
type input "233"
type input "122"
type input "E67900"
type input "230"
type input "121"
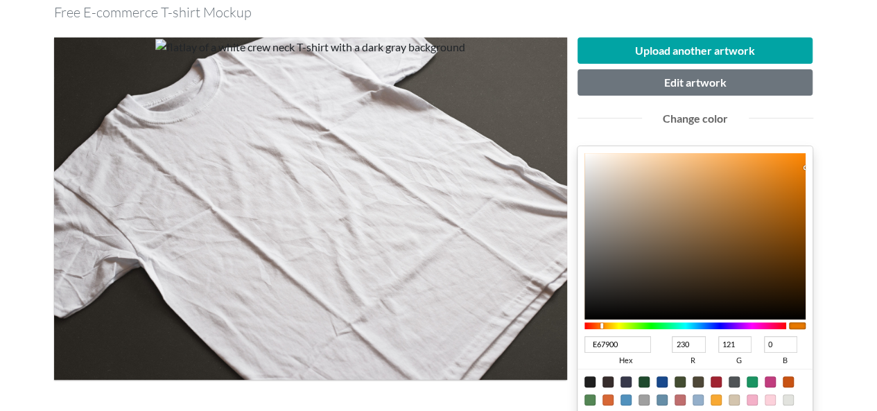
type input "E57900"
type input "229"
type input "E17700"
type input "225"
type input "119"
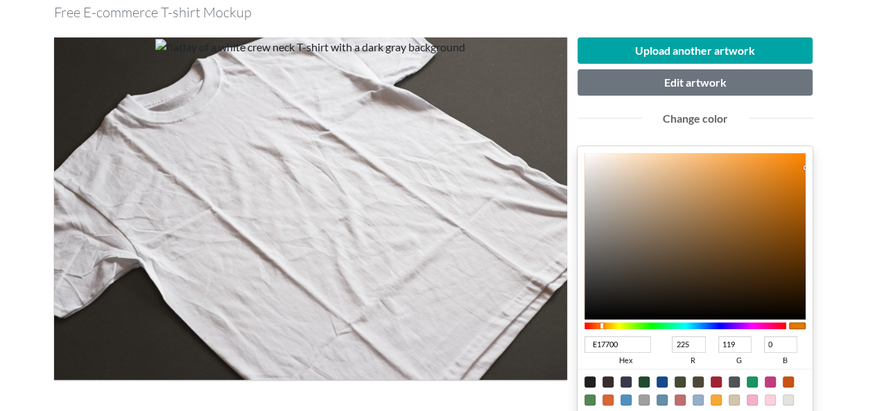
type input "DC7400"
type input "220"
type input "116"
type input "DA7300"
type input "218"
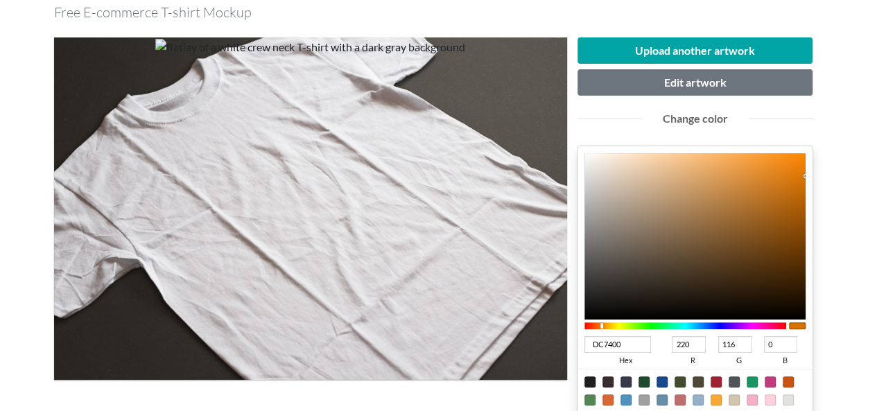
type input "115"
type input "D77200"
type input "215"
type input "114"
click at [819, 178] on div "Upload another artwork Edit artwork Change color D77200 hex 215 r 114 g 0 b 100…" at bounding box center [695, 316] width 257 height 558
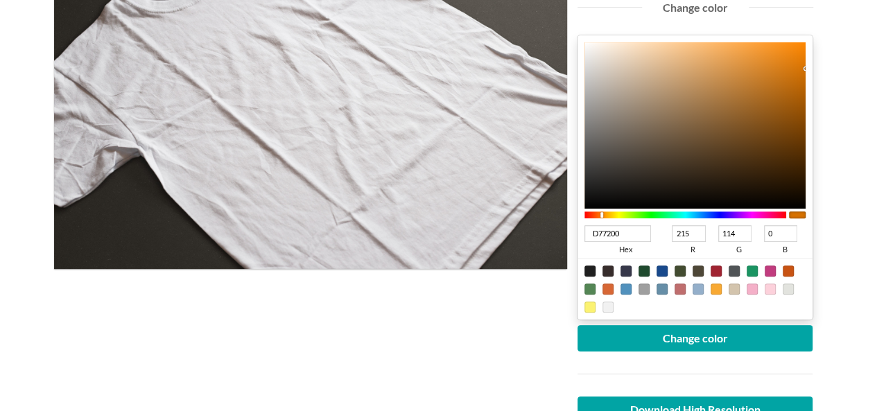
scroll to position [347, 0]
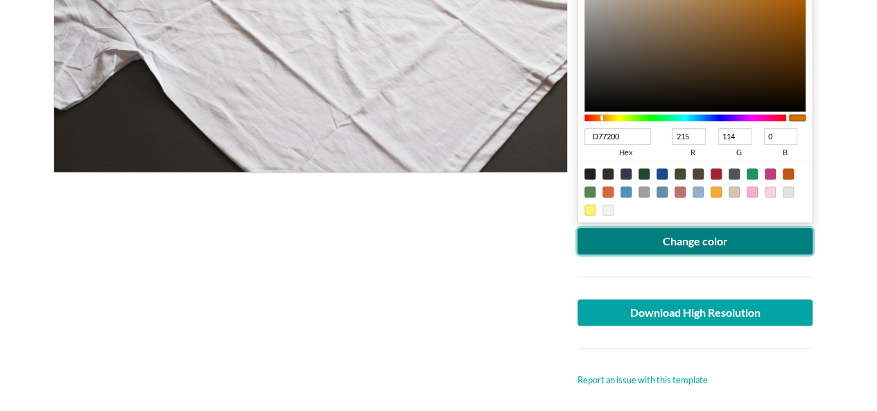
click at [740, 241] on button "Change color" at bounding box center [696, 241] width 236 height 26
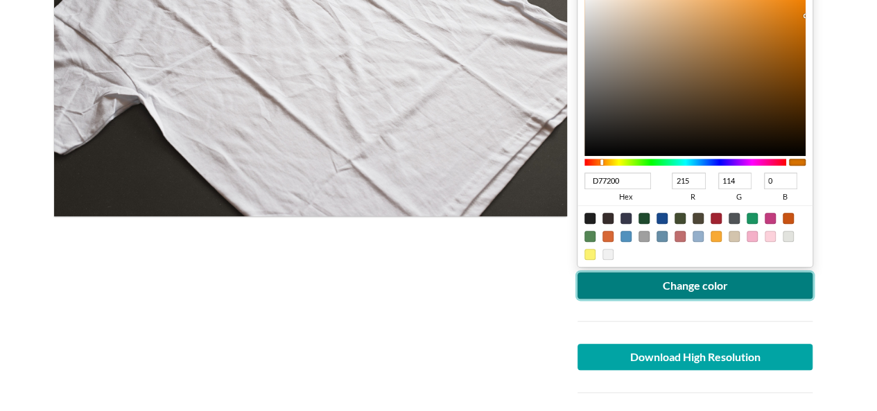
scroll to position [208, 0]
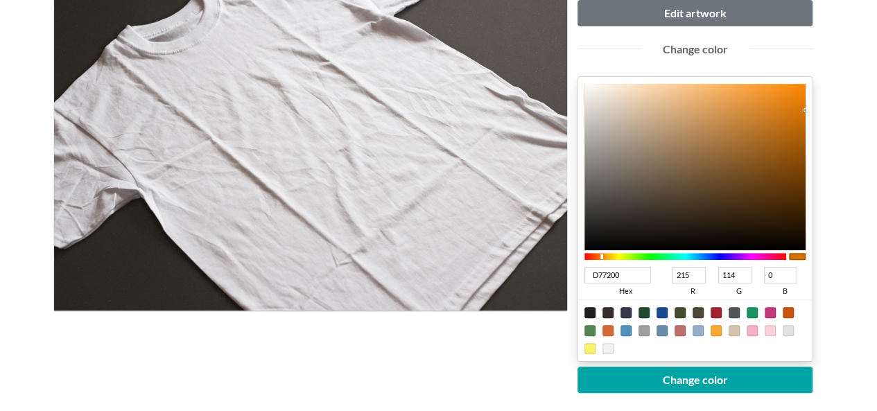
type input "D37408"
type input "211"
type input "116"
type input "8"
type input "D17206"
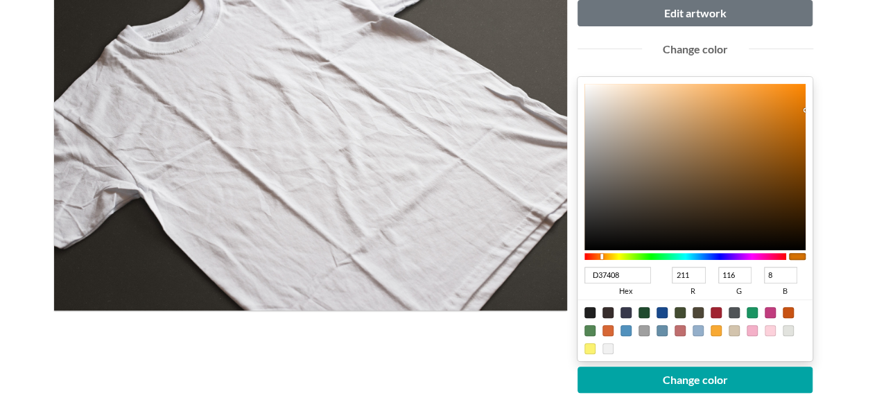
type input "209"
type input "114"
type input "6"
drag, startPoint x: 800, startPoint y: 114, endPoint x: 813, endPoint y: 129, distance: 19.6
click at [813, 129] on div "Upload another artwork Edit artwork Change color B96200 hex 185 r 98 g 0 b 100 …" at bounding box center [695, 247] width 257 height 558
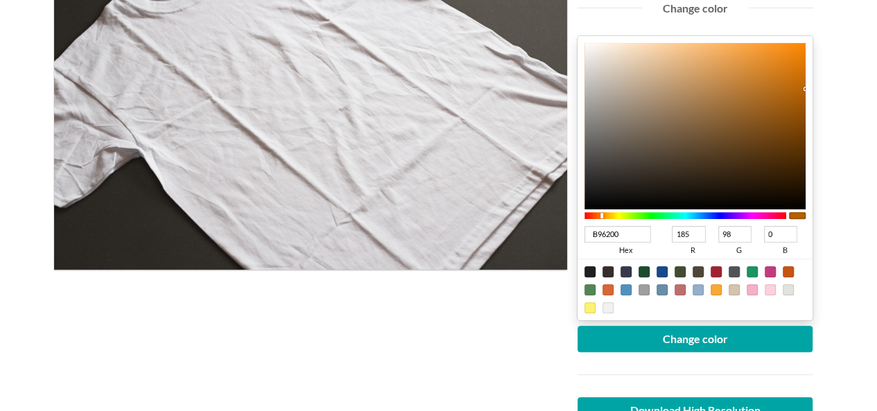
scroll to position [277, 0]
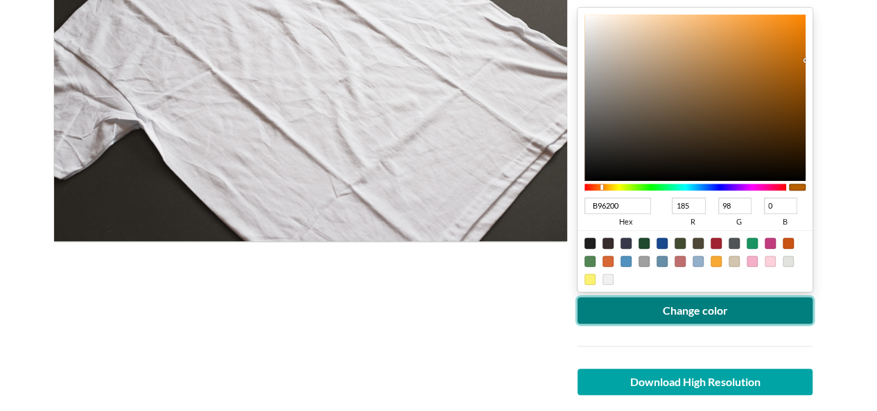
click at [668, 313] on button "Change color" at bounding box center [696, 310] width 236 height 26
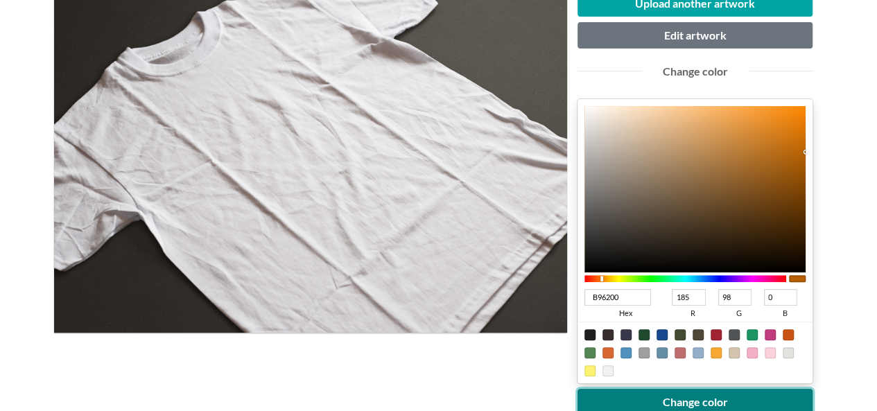
scroll to position [139, 0]
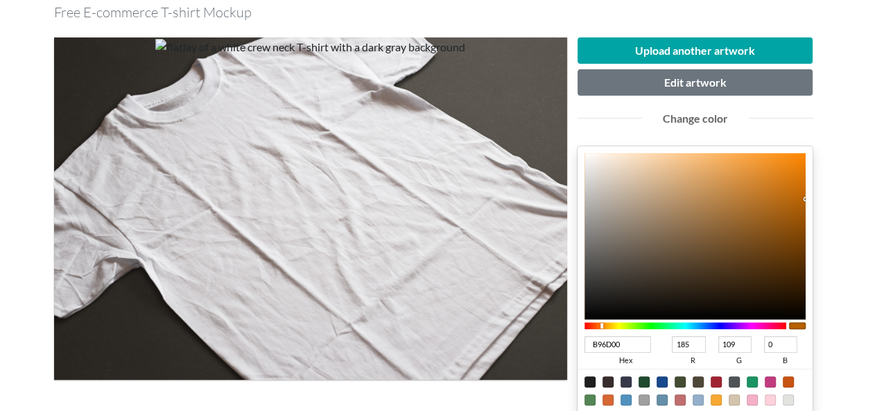
click at [604, 327] on div at bounding box center [603, 325] width 3 height 6
click at [610, 324] on div at bounding box center [685, 325] width 202 height 7
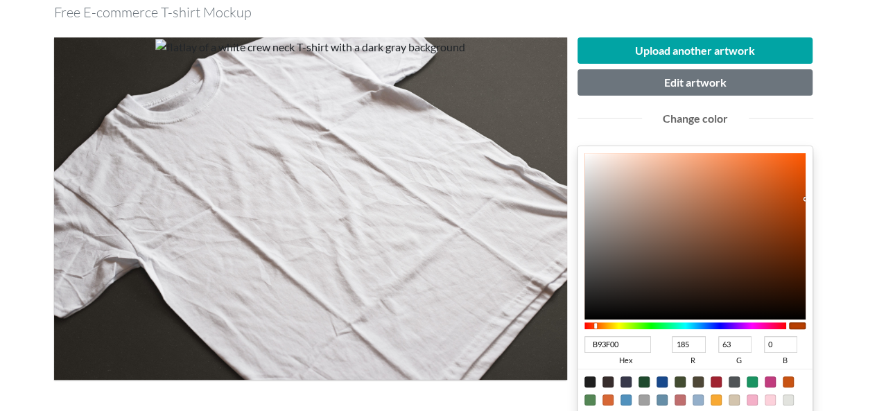
drag, startPoint x: 613, startPoint y: 324, endPoint x: 596, endPoint y: 321, distance: 17.6
click at [596, 321] on div at bounding box center [685, 326] width 202 height 12
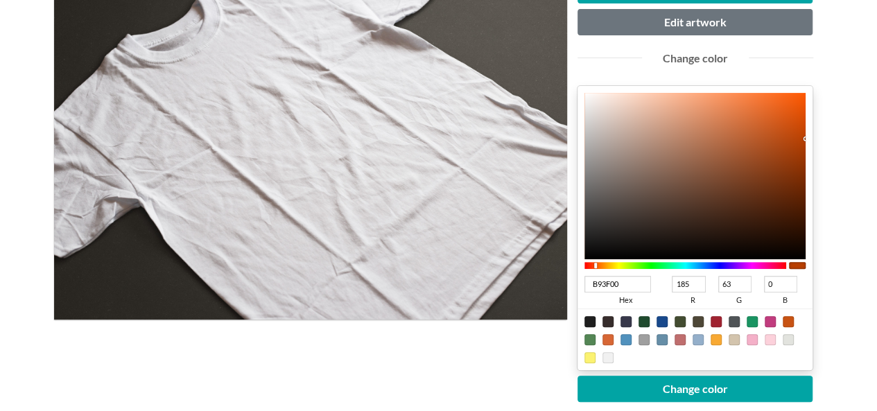
scroll to position [277, 0]
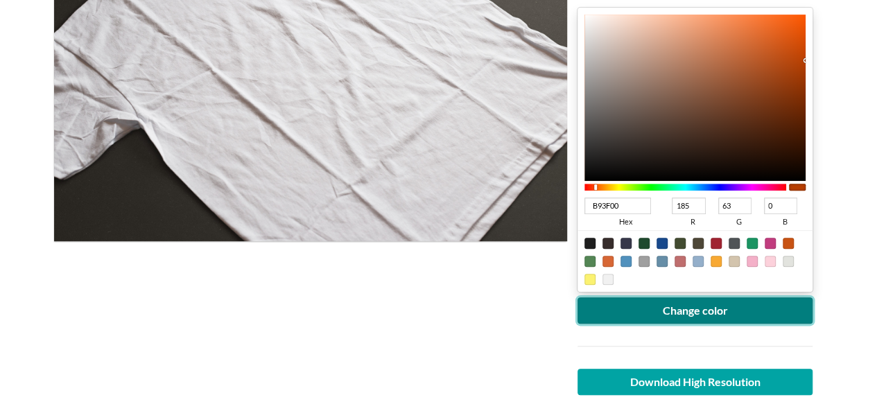
click at [709, 314] on button "Change color" at bounding box center [696, 310] width 236 height 26
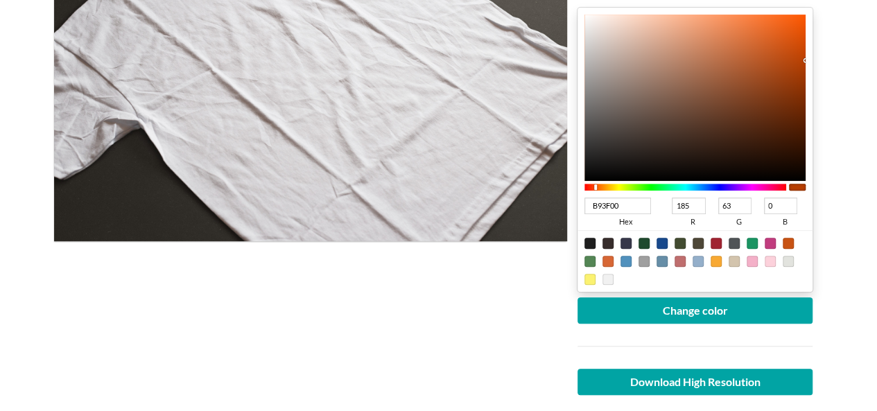
click at [643, 202] on input "B93F00" at bounding box center [617, 206] width 67 height 17
drag, startPoint x: 641, startPoint y: 202, endPoint x: 460, endPoint y: 192, distance: 181.3
click at [460, 192] on div "Upload another artwork Edit artwork Change color B93F00 hex 185 r 63 g 0 b 100 …" at bounding box center [439, 178] width 770 height 580
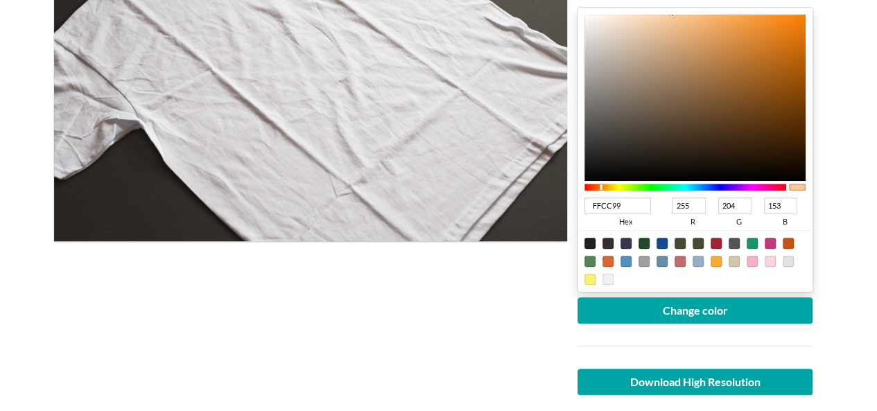
click at [814, 97] on div "Upload another artwork Edit artwork Change color FFCC99 hex 255 r 204 g 153 b 1…" at bounding box center [695, 178] width 257 height 558
click at [596, 200] on input "FFCC99" at bounding box center [617, 206] width 67 height 17
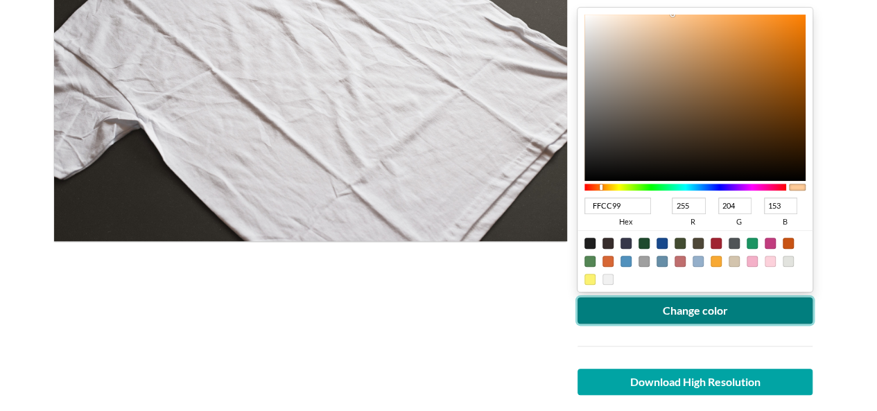
click at [686, 319] on button "Change color" at bounding box center [696, 310] width 236 height 26
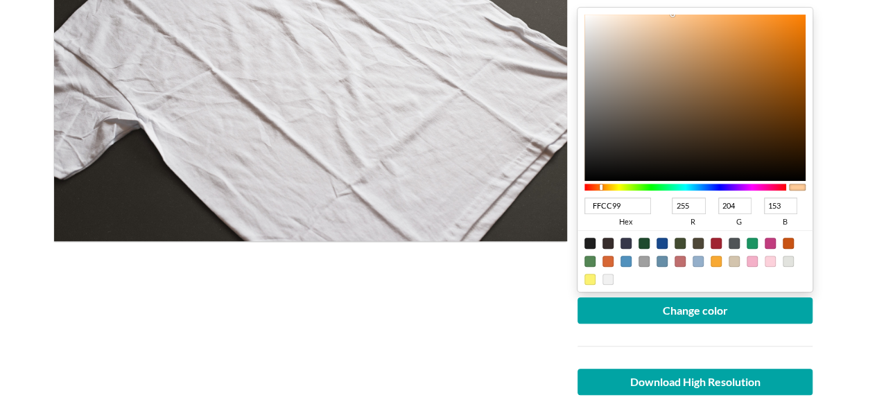
click at [594, 203] on input "FFCC99" at bounding box center [617, 206] width 67 height 17
click at [595, 204] on input "FFCC99" at bounding box center [617, 206] width 67 height 17
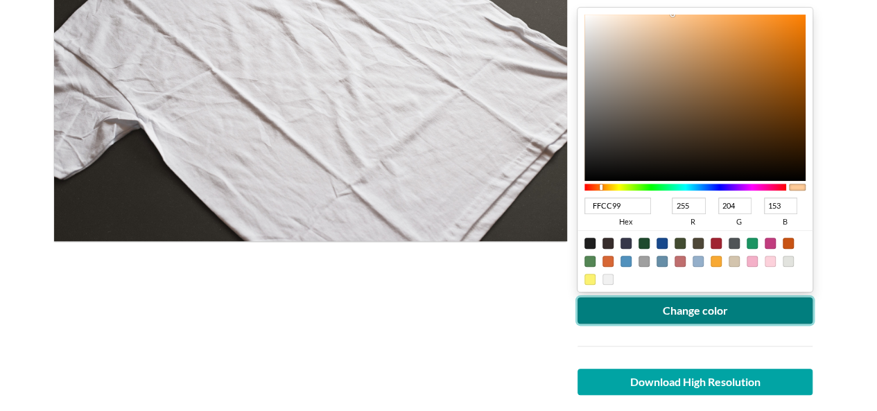
click at [698, 318] on button "Change color" at bounding box center [696, 310] width 236 height 26
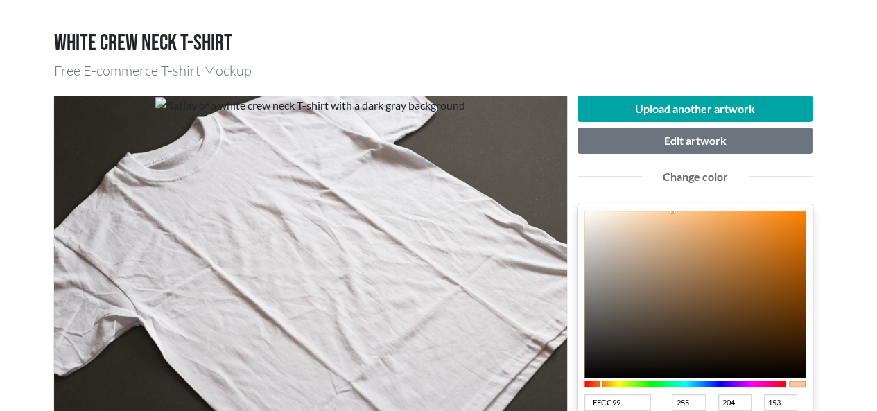
scroll to position [69, 0]
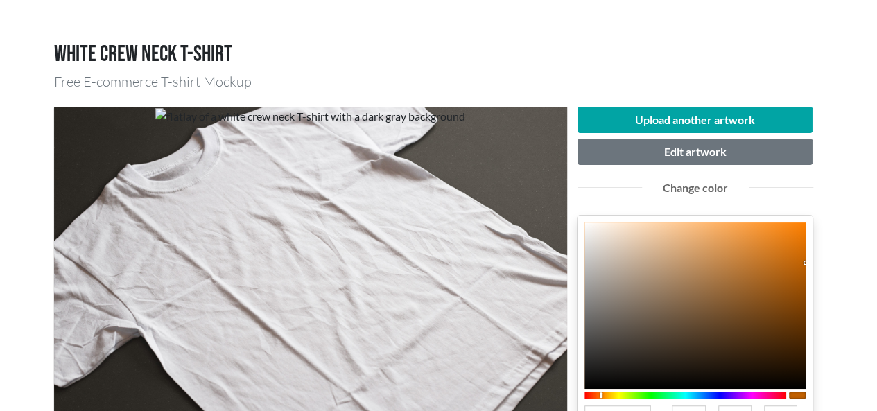
click at [806, 261] on div at bounding box center [695, 306] width 222 height 166
click at [807, 263] on div "C06100 hex 192 r 97 g 0 b 100 a" at bounding box center [696, 358] width 236 height 284
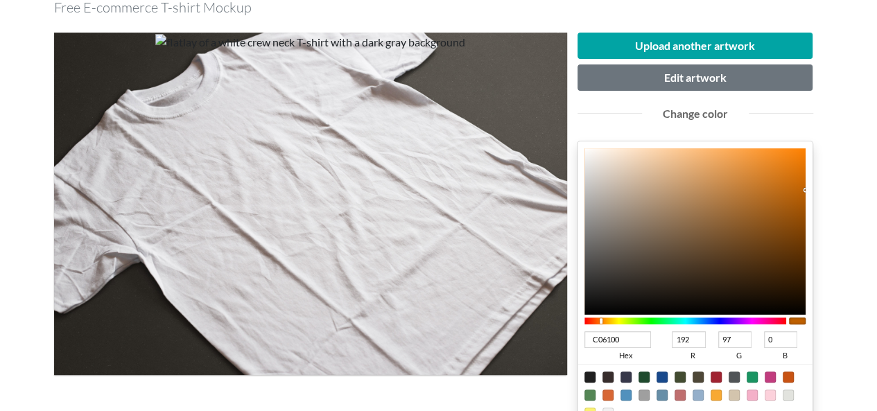
scroll to position [208, 0]
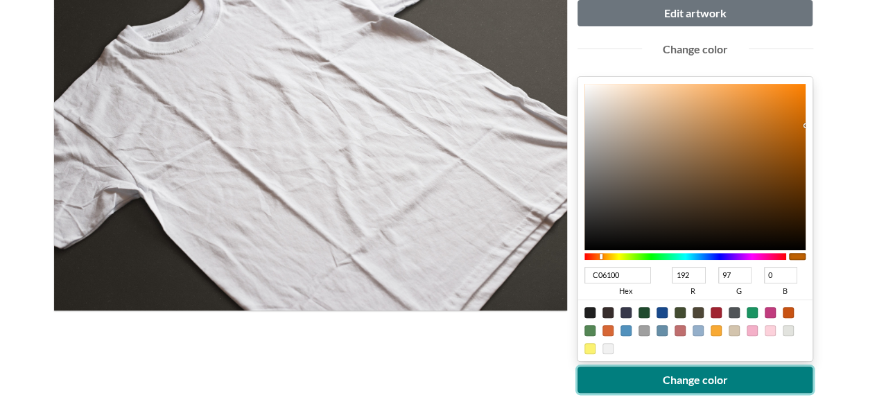
click at [720, 388] on button "Change color" at bounding box center [696, 380] width 236 height 26
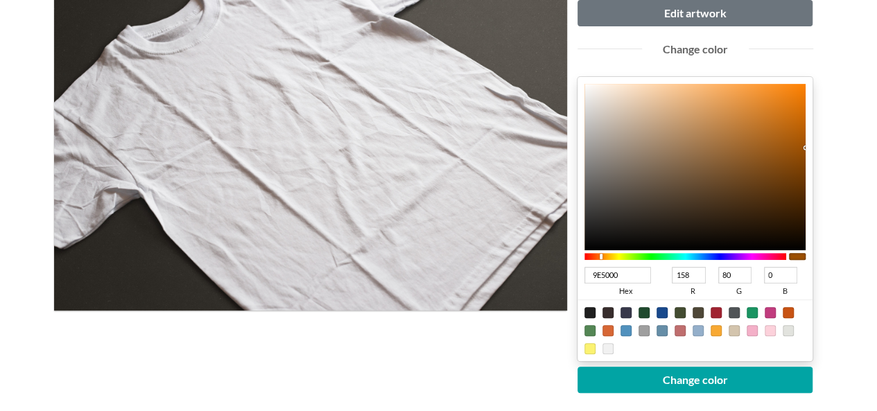
click at [817, 146] on div "Upload another artwork Edit artwork Change color 9E5000 hex 158 r 80 g 0 b 100 …" at bounding box center [695, 247] width 257 height 558
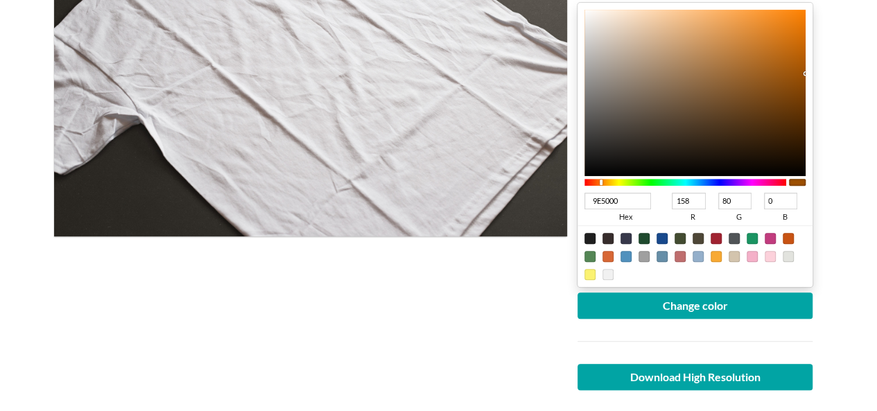
scroll to position [416, 0]
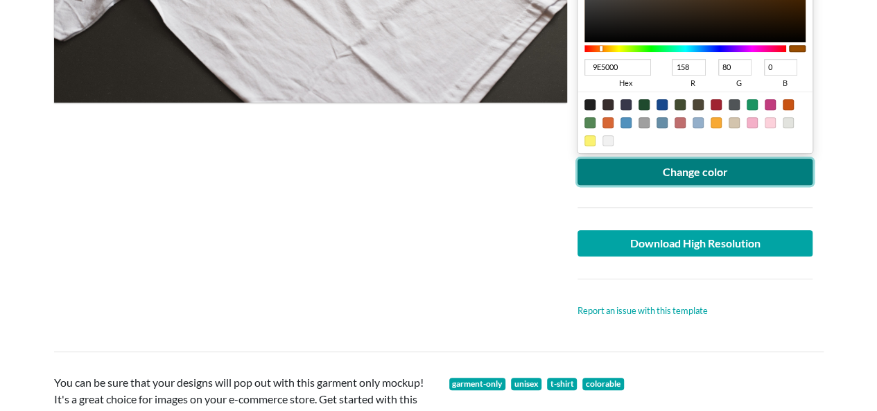
click at [695, 174] on button "Change color" at bounding box center [696, 172] width 236 height 26
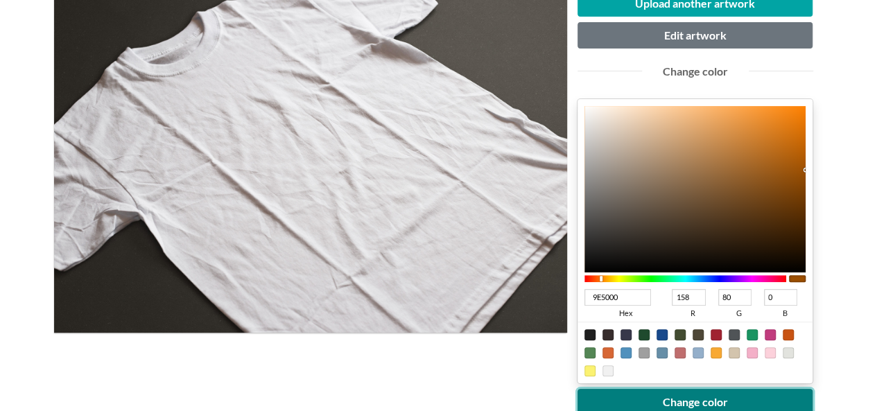
scroll to position [208, 0]
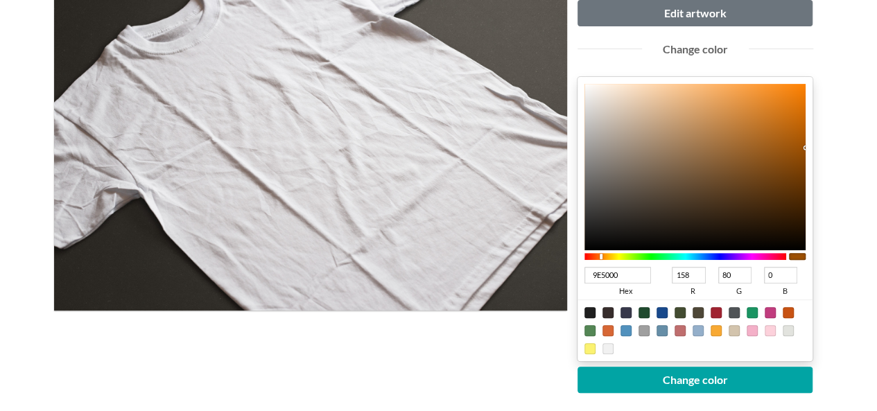
click at [806, 134] on div "9E5000 hex 158 r 80 g 0 b 100 a" at bounding box center [696, 219] width 236 height 284
click at [804, 132] on div at bounding box center [695, 167] width 222 height 166
drag, startPoint x: 804, startPoint y: 132, endPoint x: 826, endPoint y: 131, distance: 21.5
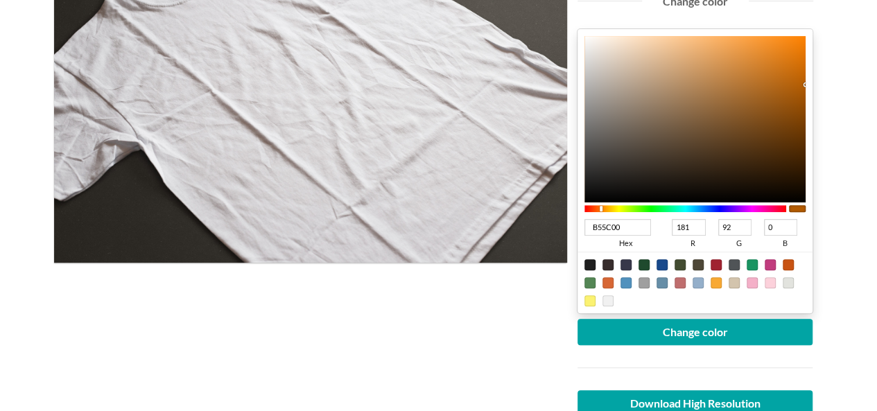
scroll to position [277, 0]
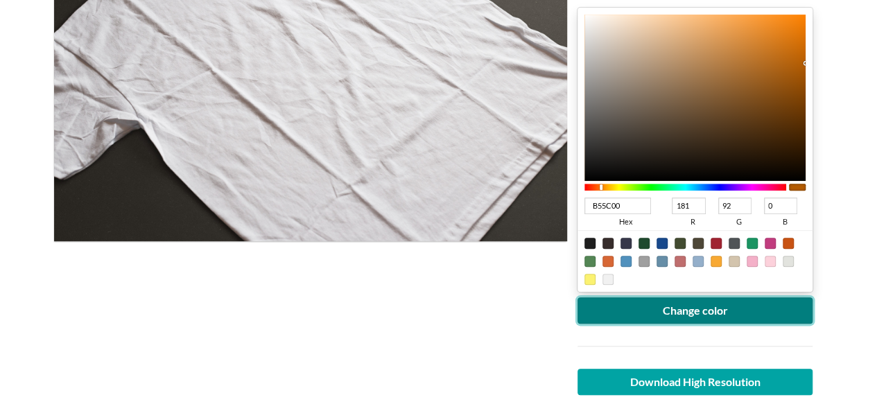
click at [666, 317] on button "Change color" at bounding box center [696, 310] width 236 height 26
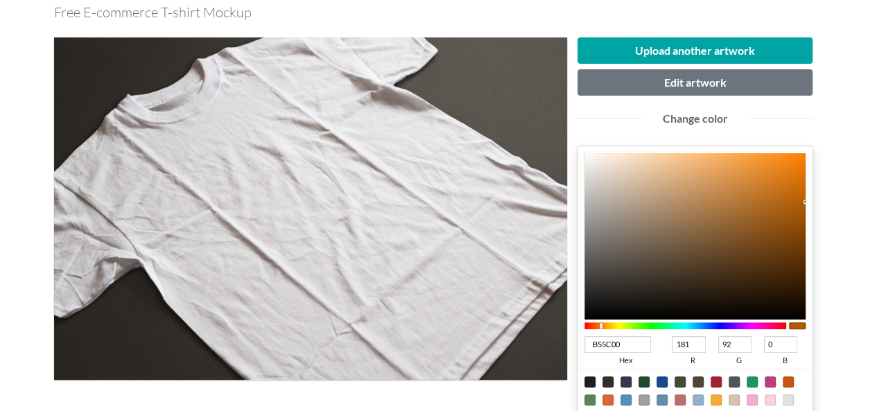
scroll to position [139, 0]
drag, startPoint x: 624, startPoint y: 340, endPoint x: 537, endPoint y: 345, distance: 87.5
click at [537, 345] on div "Upload another artwork Edit artwork Change color B55C00 hex 181 r 92 g 0 b 100 …" at bounding box center [439, 316] width 770 height 580
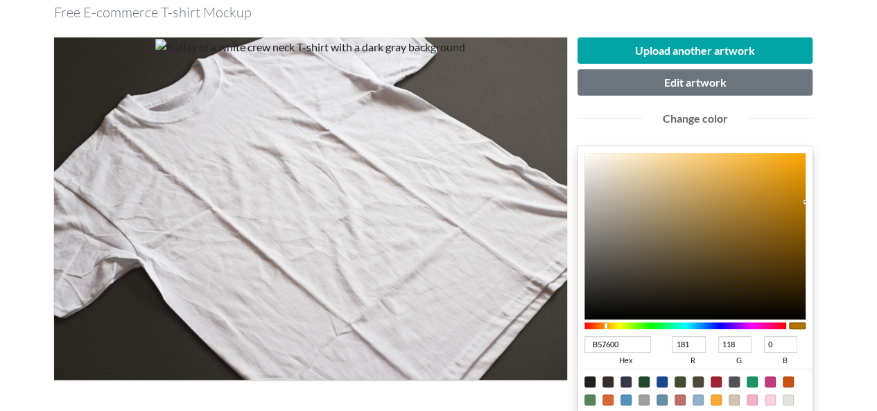
click at [606, 326] on div at bounding box center [685, 325] width 202 height 7
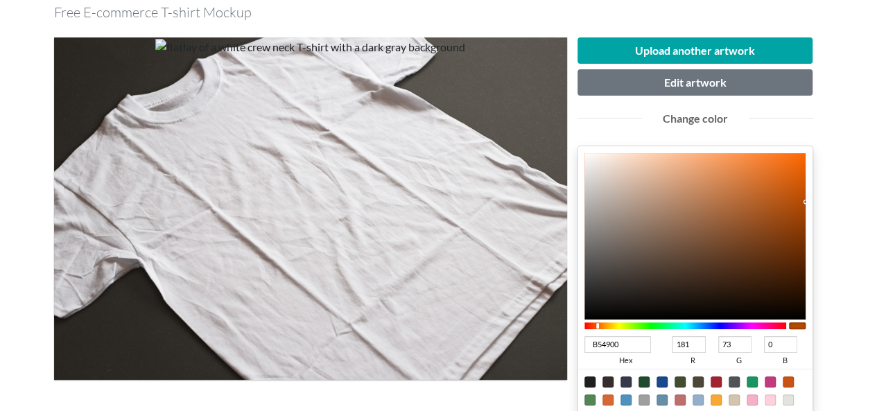
drag, startPoint x: 605, startPoint y: 325, endPoint x: 598, endPoint y: 325, distance: 7.6
click at [598, 325] on div at bounding box center [597, 326] width 3 height 6
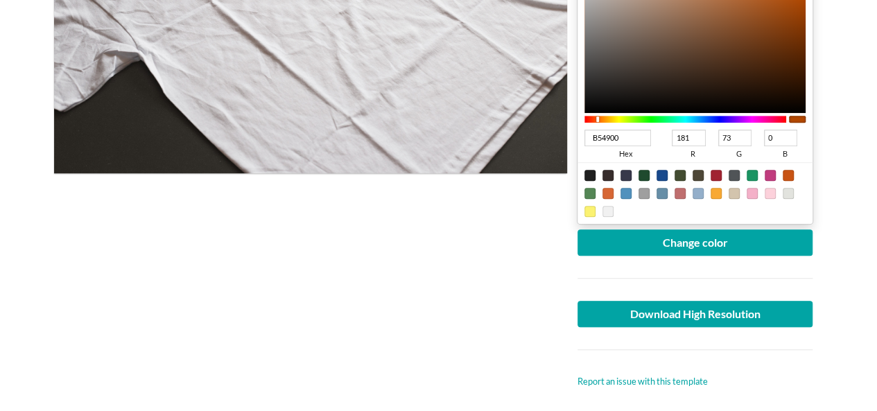
scroll to position [347, 0]
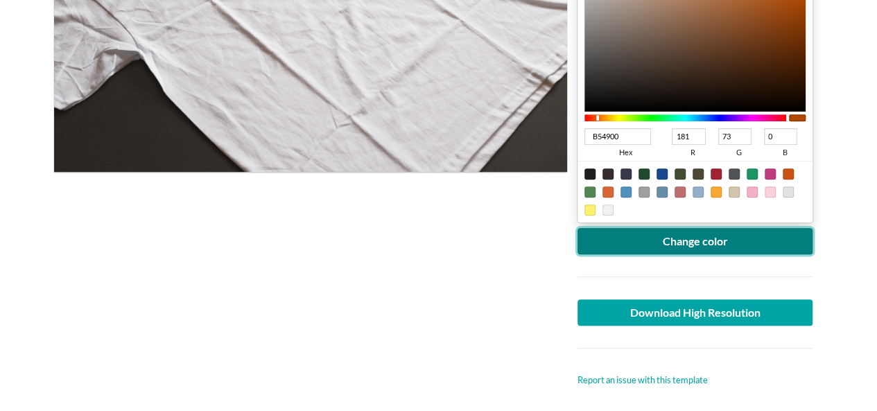
click at [781, 252] on button "Change color" at bounding box center [696, 241] width 236 height 26
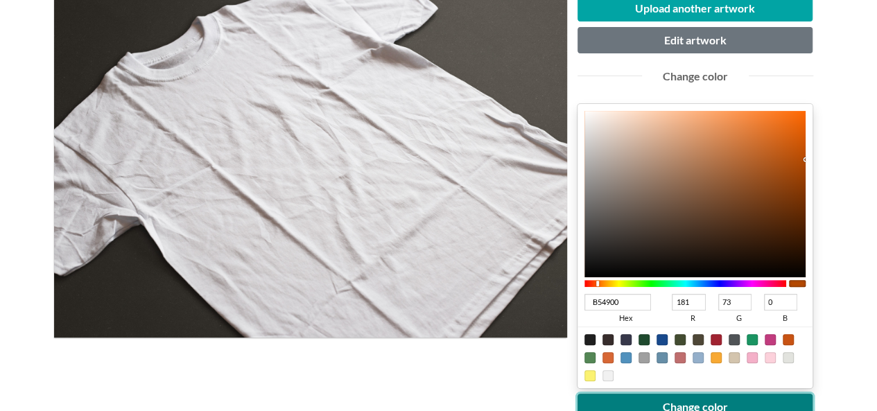
scroll to position [208, 0]
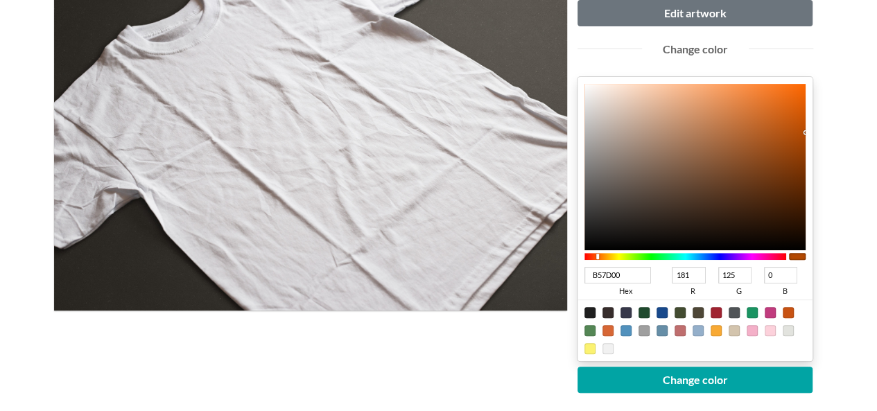
click at [607, 257] on div at bounding box center [685, 256] width 202 height 7
drag, startPoint x: 606, startPoint y: 254, endPoint x: 598, endPoint y: 256, distance: 8.4
click at [598, 256] on div at bounding box center [597, 257] width 3 height 6
drag, startPoint x: 797, startPoint y: 120, endPoint x: 803, endPoint y: 116, distance: 7.1
click at [800, 118] on div at bounding box center [695, 167] width 222 height 166
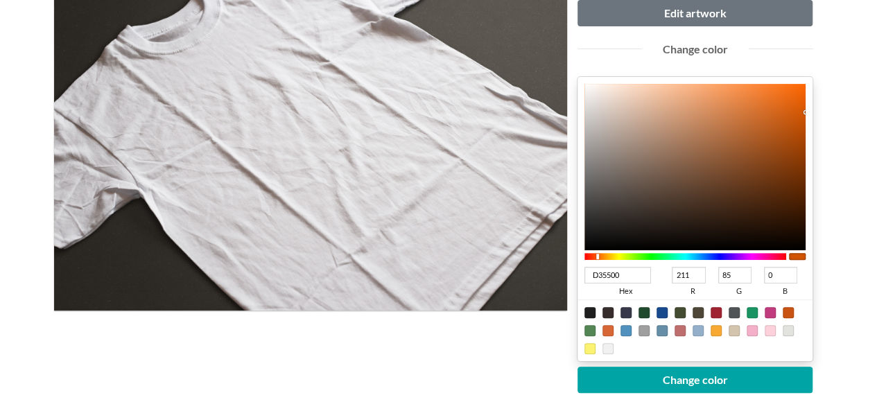
drag, startPoint x: 829, startPoint y: 111, endPoint x: 844, endPoint y: 113, distance: 16.1
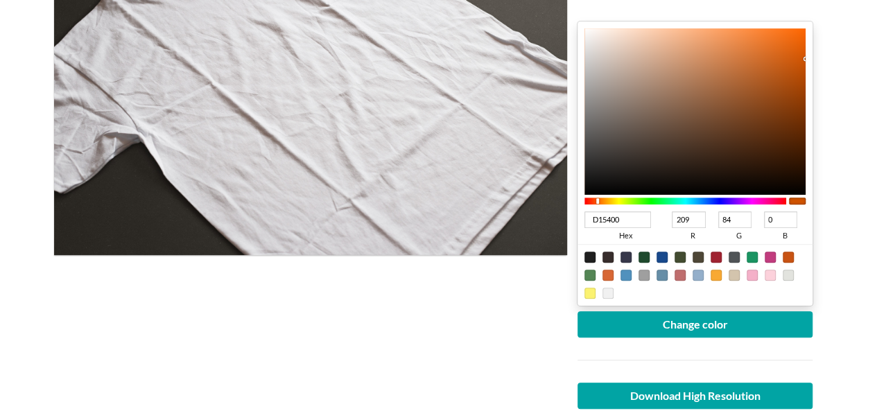
scroll to position [347, 0]
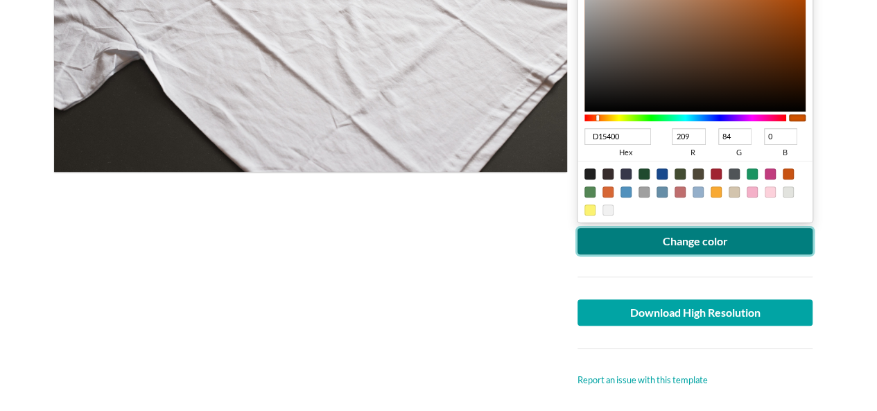
click at [685, 242] on button "Change color" at bounding box center [696, 241] width 236 height 26
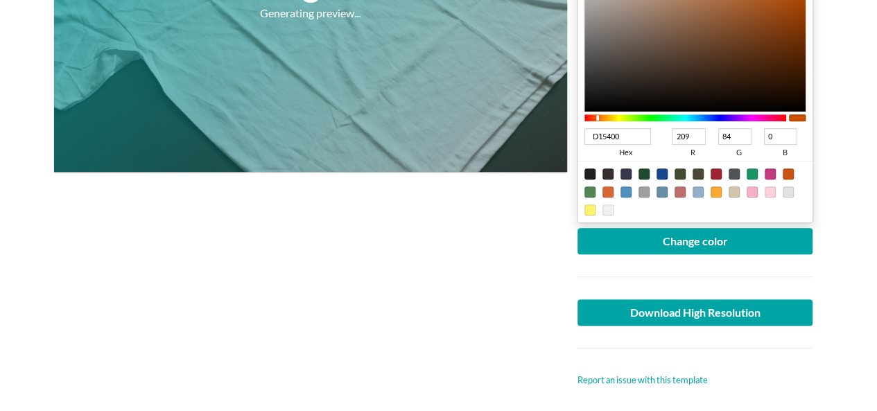
click at [718, 194] on div at bounding box center [716, 192] width 11 height 11
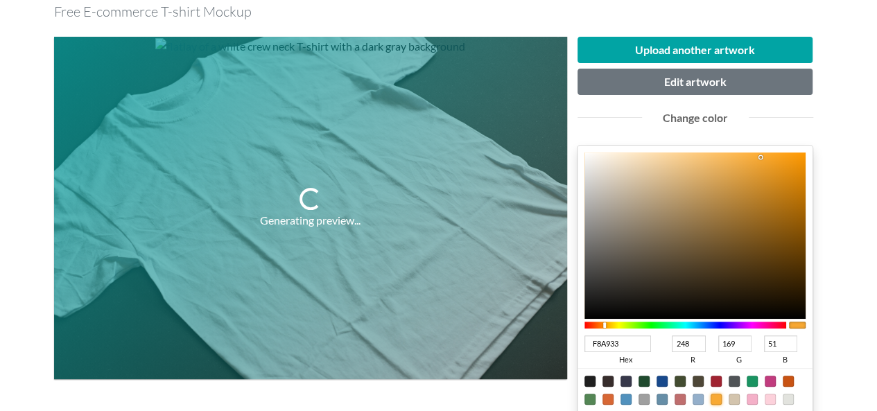
scroll to position [139, 0]
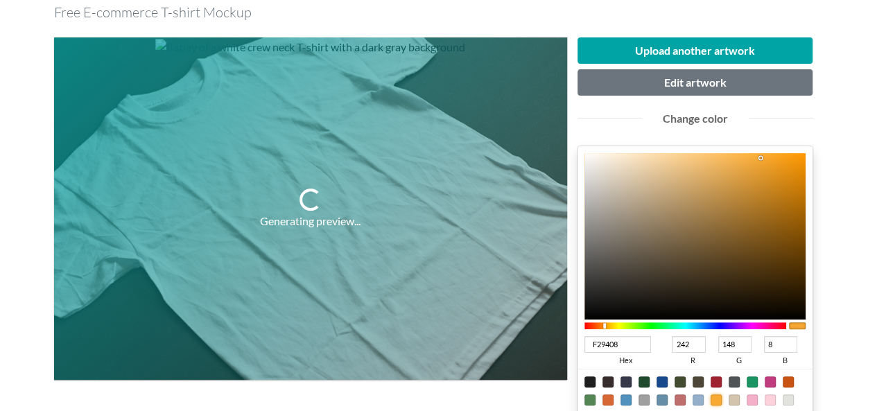
click at [799, 162] on div at bounding box center [695, 236] width 222 height 166
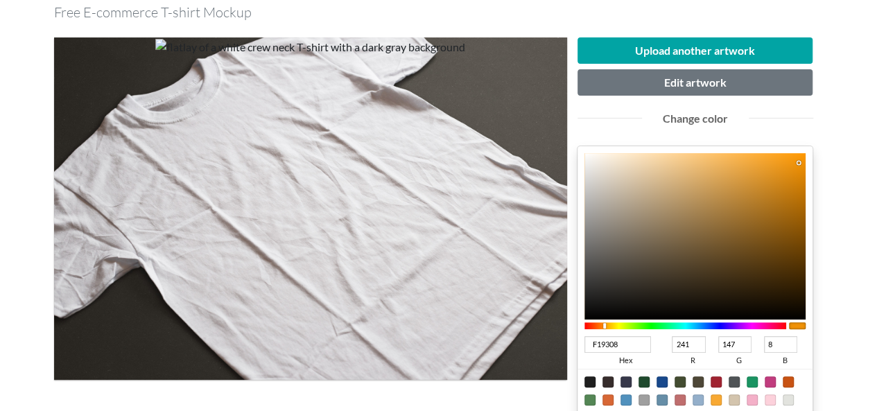
drag, startPoint x: 793, startPoint y: 148, endPoint x: 793, endPoint y: 157, distance: 9.0
click at [793, 157] on div "F19308 hex 241 r 147 g 8 b 100 a" at bounding box center [696, 288] width 236 height 284
drag, startPoint x: 795, startPoint y: 180, endPoint x: 839, endPoint y: 192, distance: 46.1
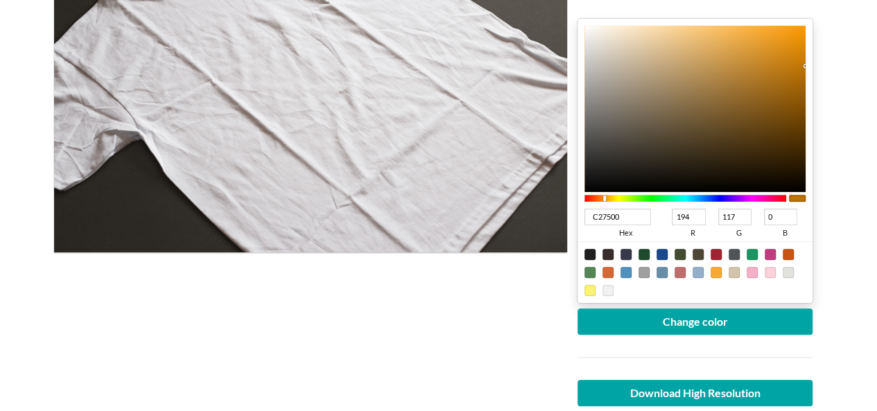
scroll to position [277, 0]
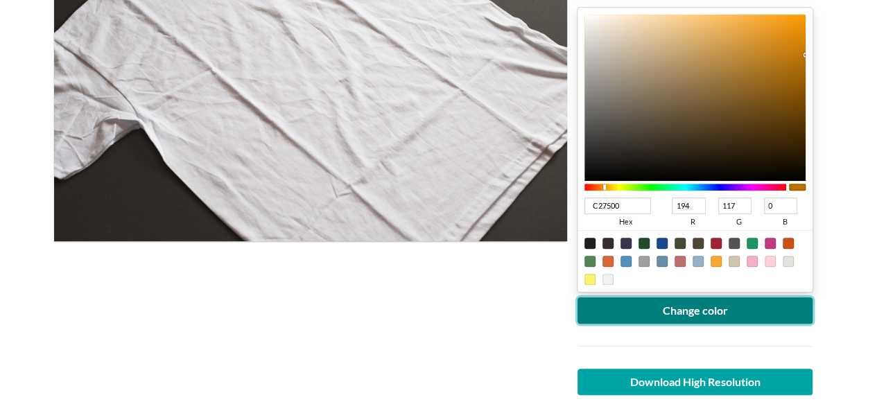
click at [627, 311] on button "Change color" at bounding box center [696, 310] width 236 height 26
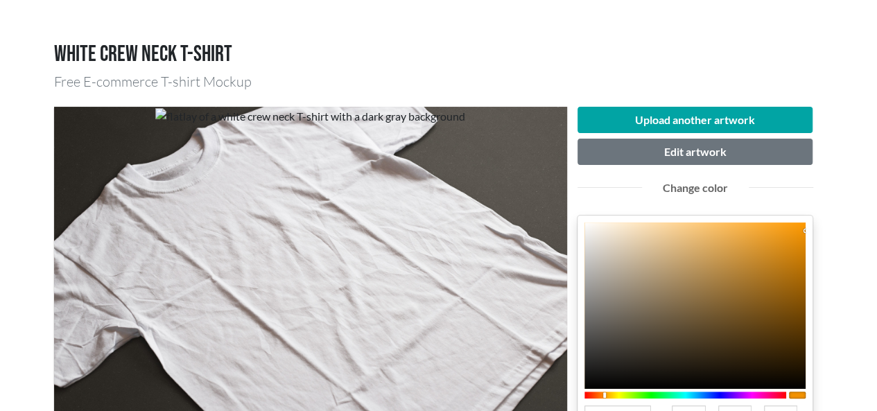
drag, startPoint x: 803, startPoint y: 243, endPoint x: 842, endPoint y: 229, distance: 41.7
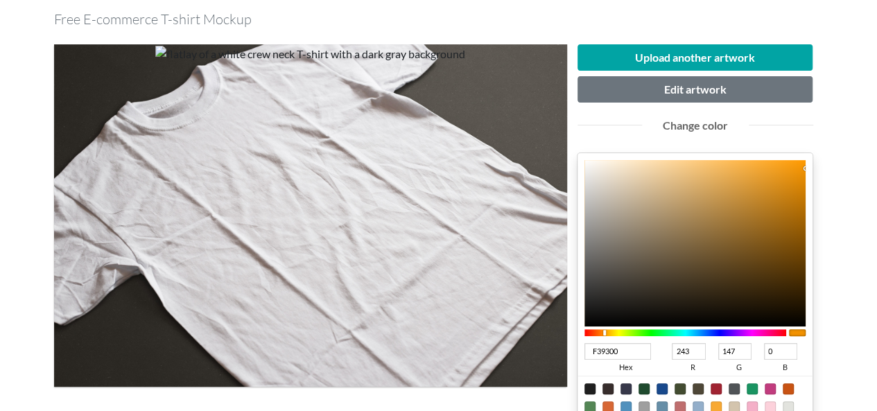
scroll to position [277, 0]
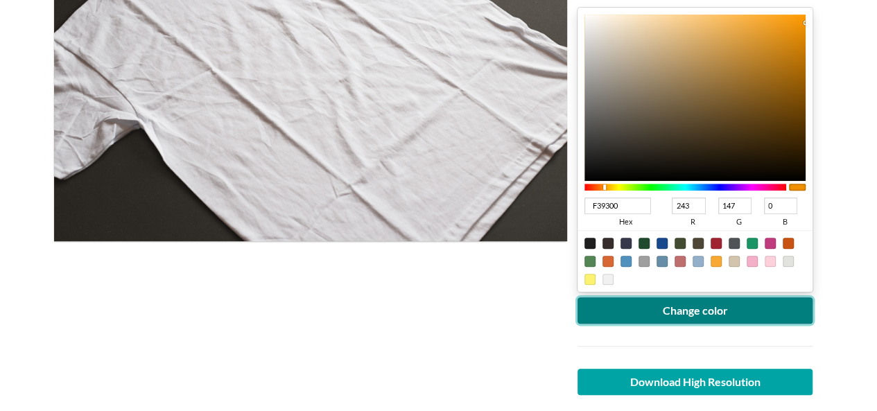
click at [673, 315] on button "Change color" at bounding box center [696, 310] width 236 height 26
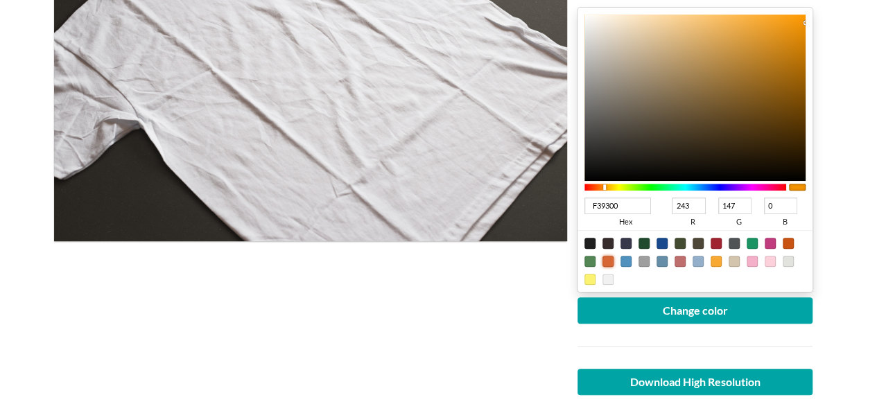
click at [607, 259] on div at bounding box center [608, 261] width 11 height 11
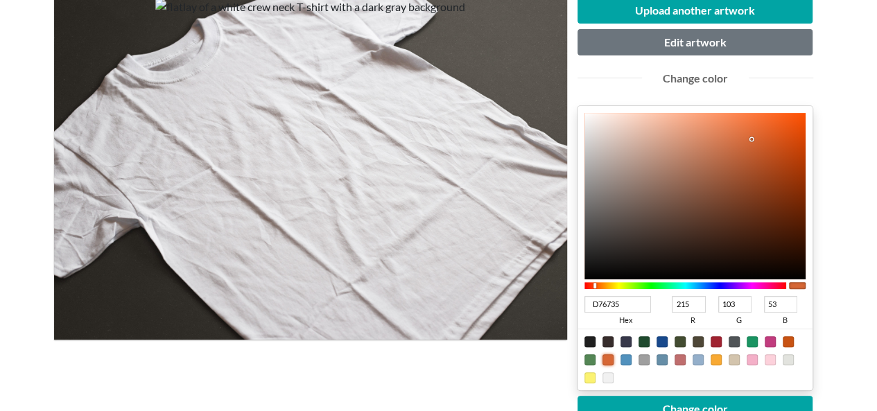
scroll to position [208, 0]
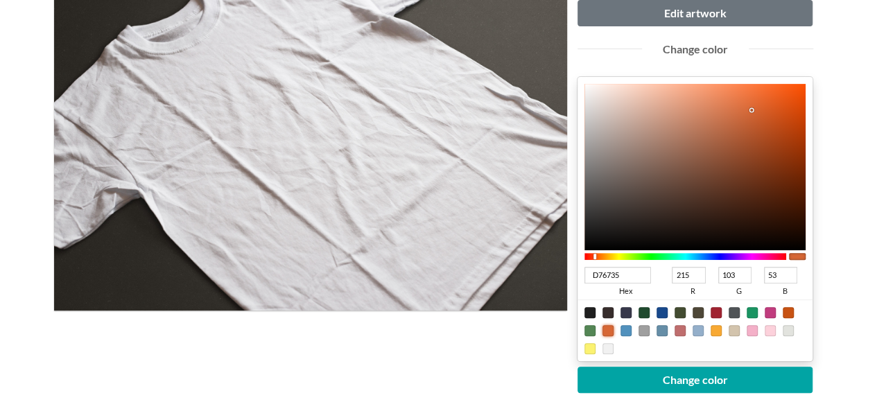
click at [603, 260] on div at bounding box center [685, 256] width 202 height 12
click at [603, 257] on div at bounding box center [685, 256] width 202 height 7
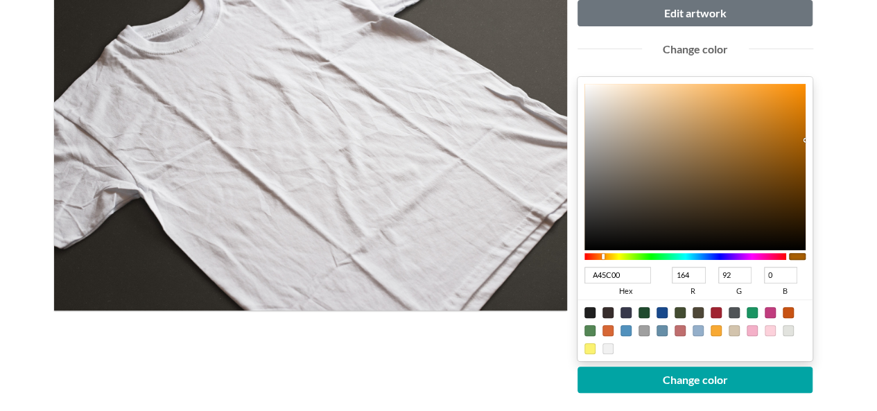
drag, startPoint x: 754, startPoint y: 107, endPoint x: 829, endPoint y: 142, distance: 82.5
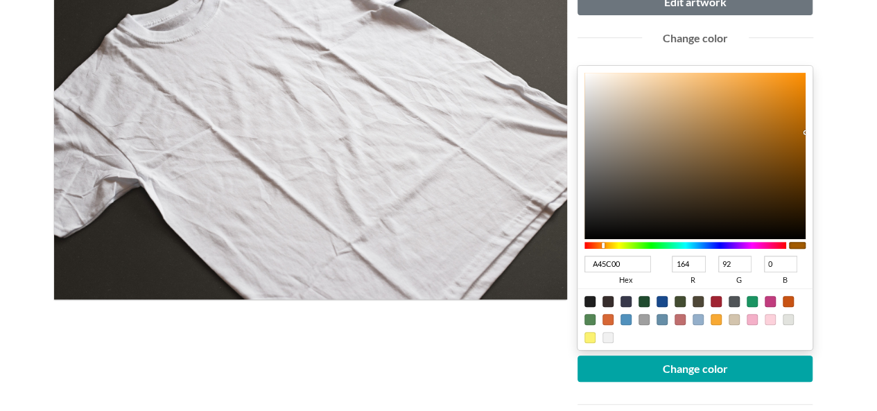
scroll to position [347, 0]
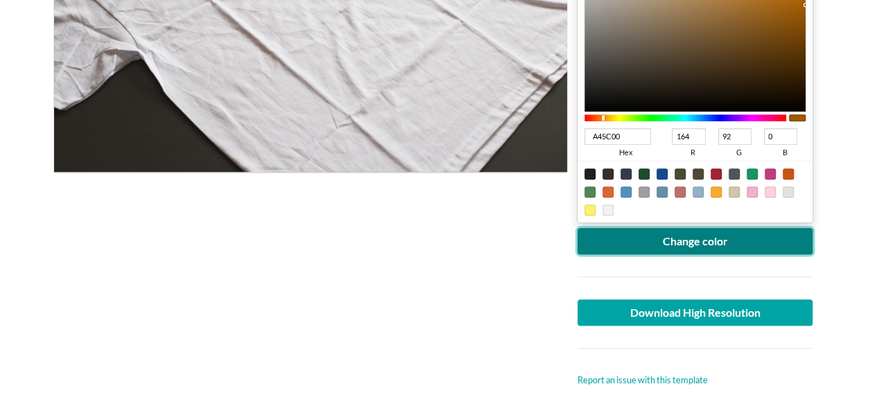
click at [745, 245] on button "Change color" at bounding box center [696, 241] width 236 height 26
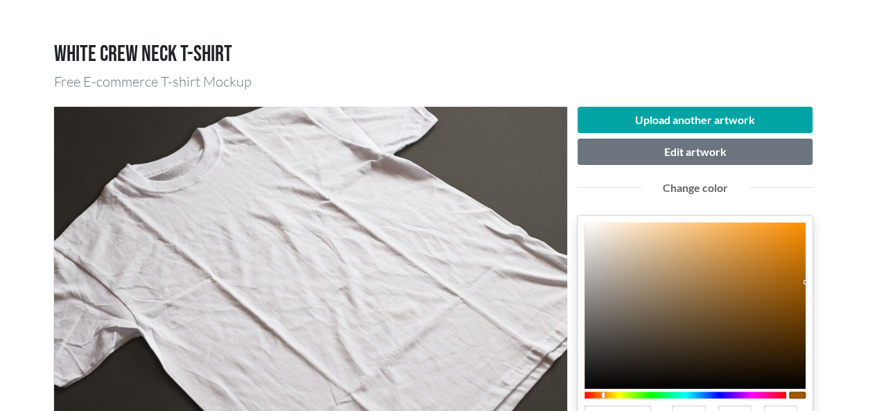
scroll to position [69, 0]
click at [790, 254] on div at bounding box center [695, 306] width 222 height 166
drag, startPoint x: 801, startPoint y: 259, endPoint x: 835, endPoint y: 268, distance: 35.1
click at [821, 268] on div "Upload another artwork Edit artwork Change color B76500 hex 183 r 101 g 0 b 100…" at bounding box center [695, 386] width 257 height 558
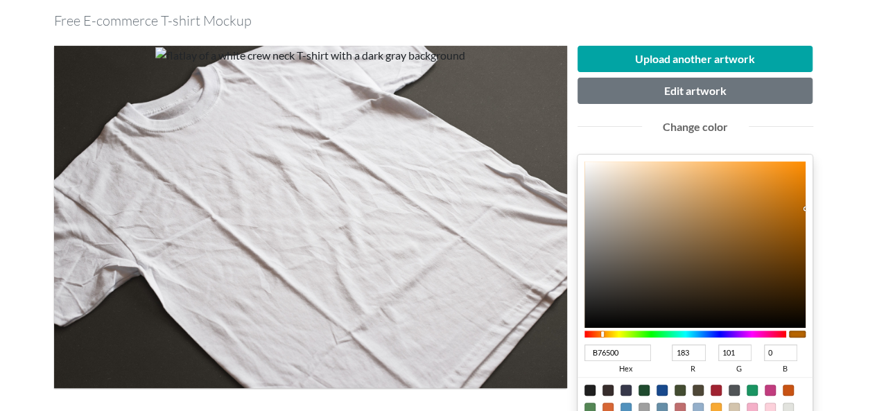
scroll to position [208, 0]
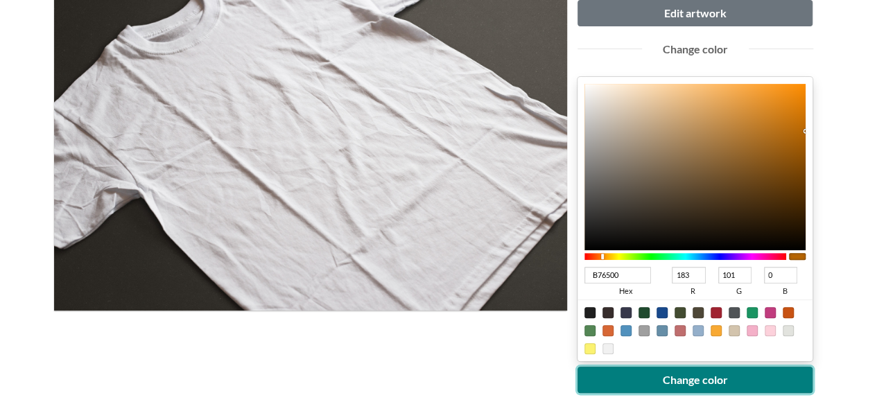
click at [692, 388] on button "Change color" at bounding box center [696, 380] width 236 height 26
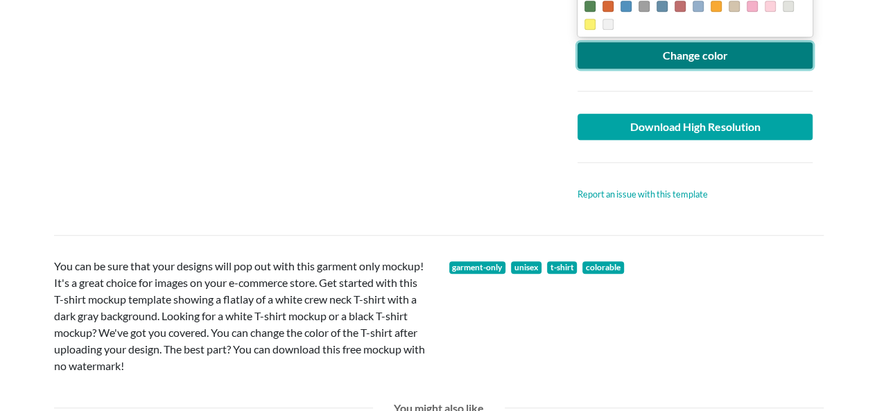
scroll to position [555, 0]
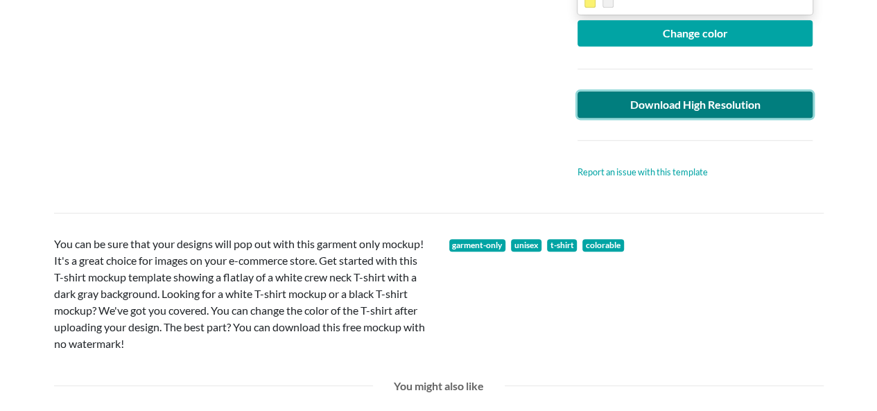
click at [760, 110] on link "Download High Resolution" at bounding box center [696, 105] width 236 height 26
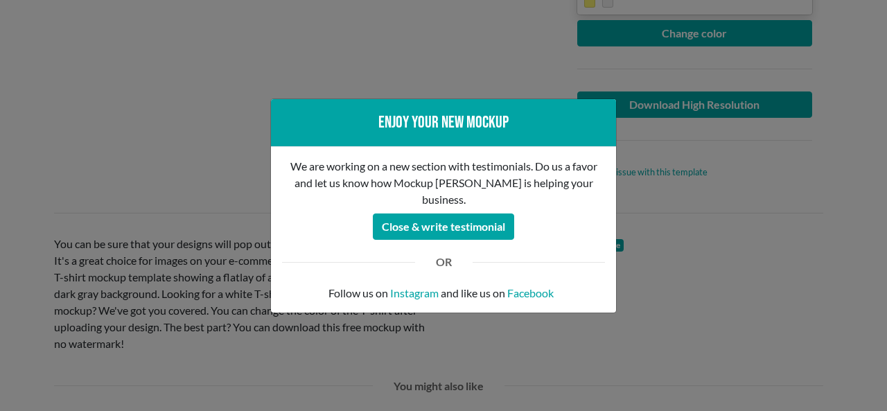
click at [56, 123] on div "Enjoy your new mockup We are working on a new section with testimonials. Do us …" at bounding box center [443, 205] width 887 height 411
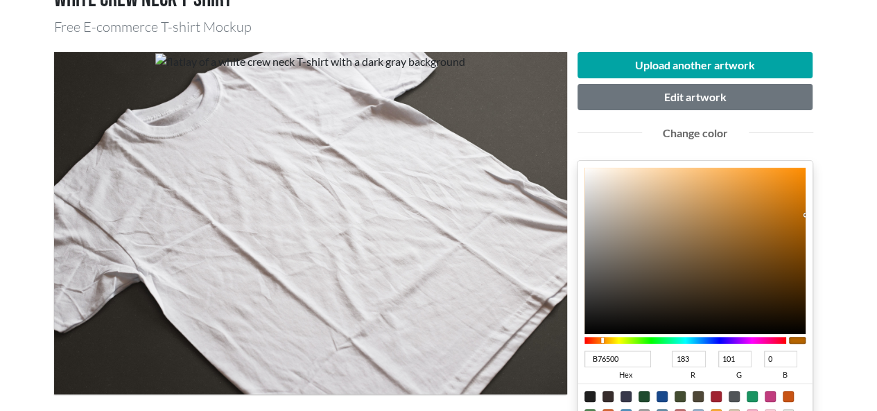
scroll to position [0, 0]
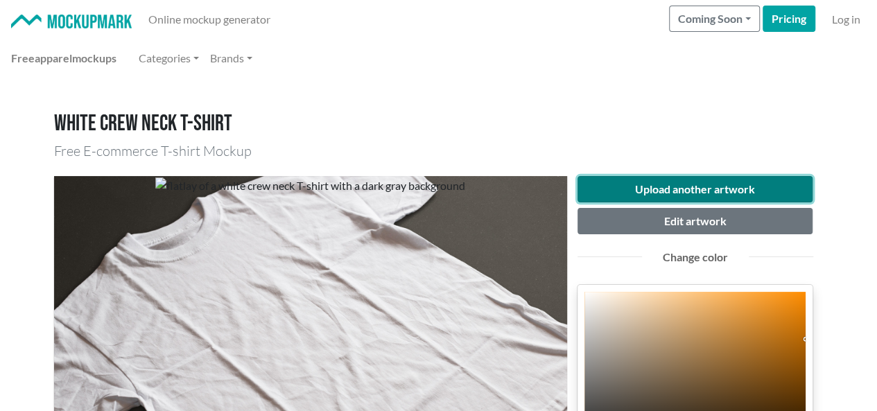
click at [666, 189] on button "Upload another artwork" at bounding box center [696, 189] width 236 height 26
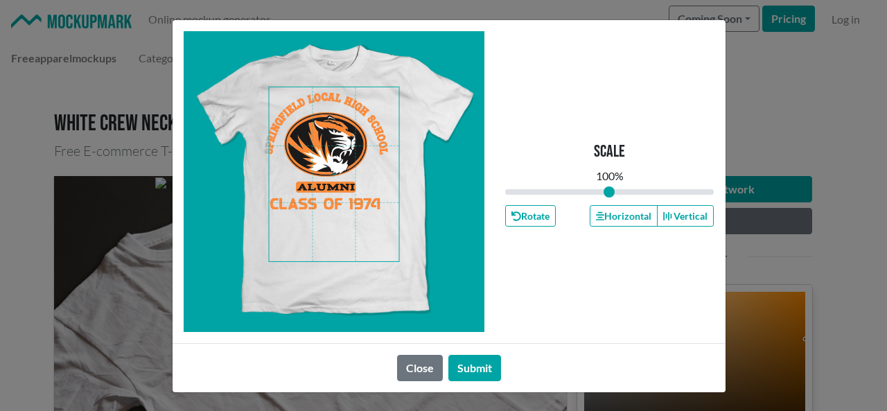
click at [320, 164] on span at bounding box center [334, 174] width 130 height 174
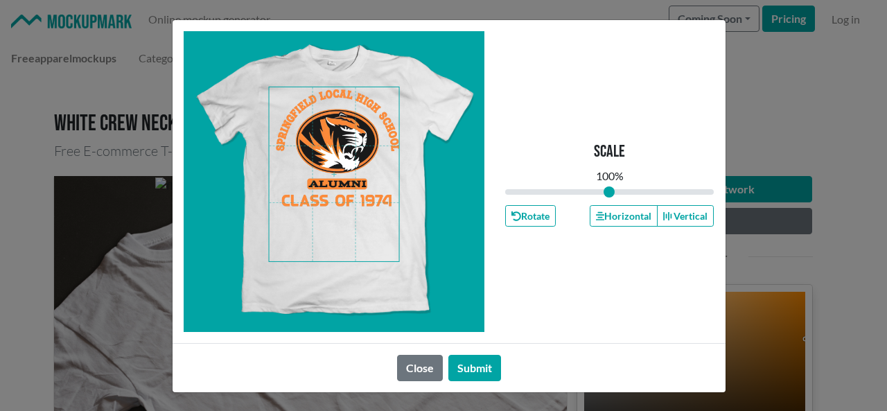
click at [335, 159] on span at bounding box center [334, 174] width 130 height 174
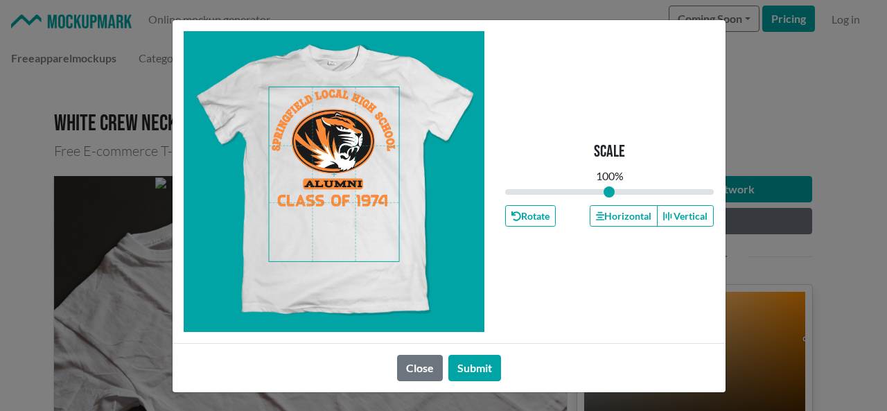
click at [331, 159] on span at bounding box center [334, 174] width 130 height 174
click at [621, 214] on button "Horizontal" at bounding box center [624, 215] width 68 height 21
click at [620, 214] on button "Horizontal" at bounding box center [624, 215] width 68 height 21
click at [619, 214] on button "Horizontal" at bounding box center [624, 215] width 68 height 21
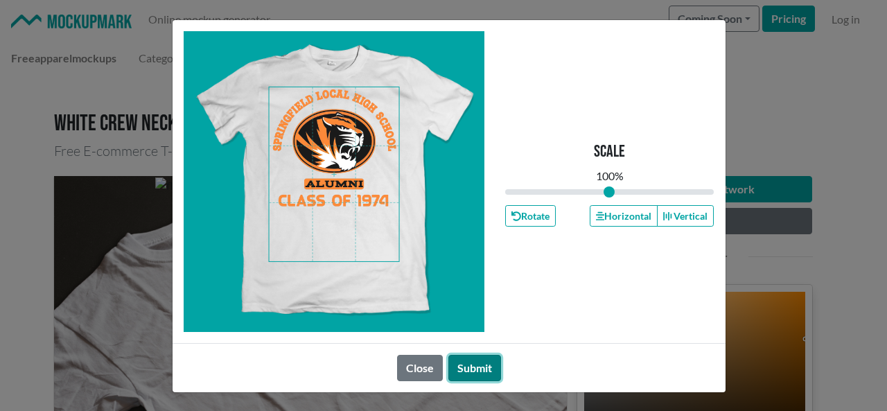
click at [476, 365] on button "Submit" at bounding box center [475, 368] width 53 height 26
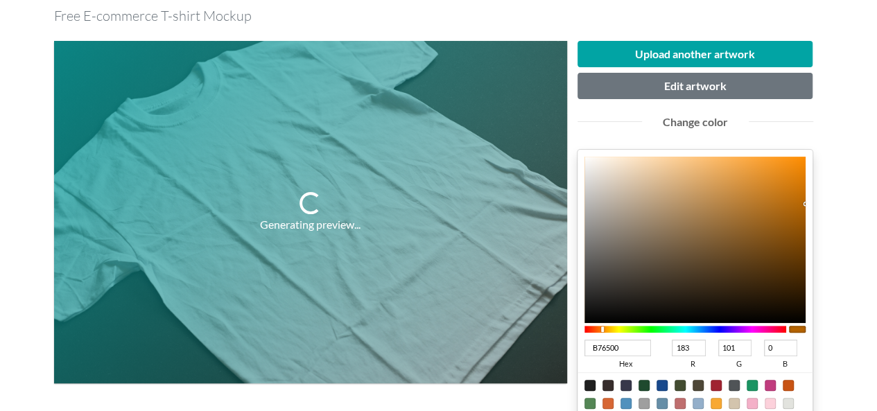
scroll to position [139, 0]
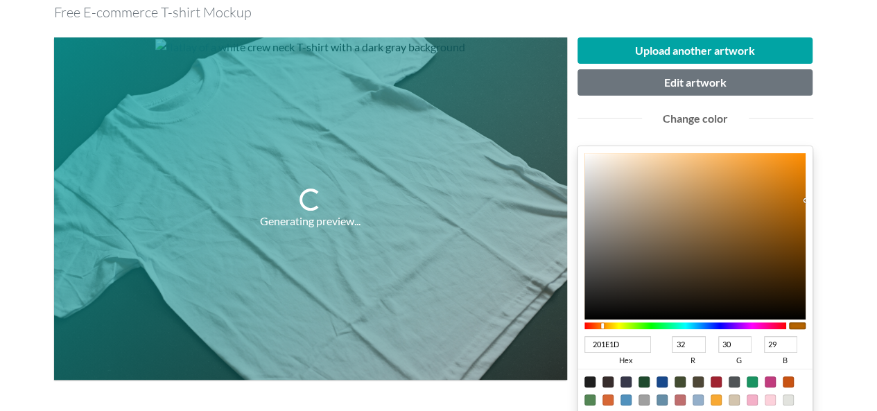
click at [605, 298] on div at bounding box center [695, 236] width 222 height 166
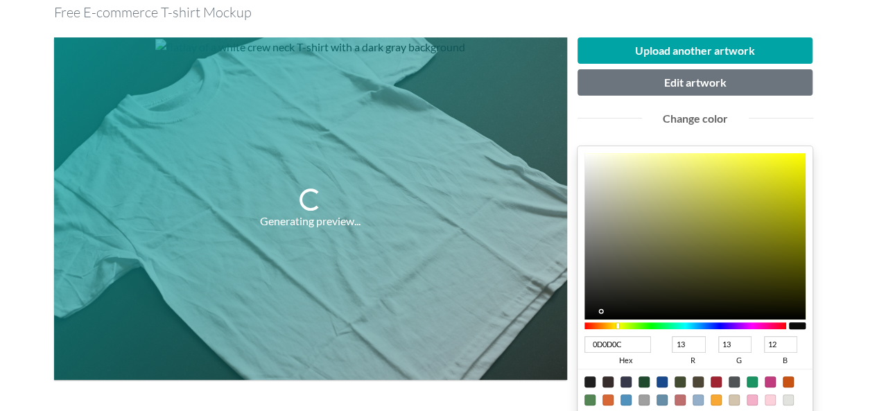
click at [602, 310] on div at bounding box center [695, 236] width 222 height 166
click at [599, 313] on div at bounding box center [695, 236] width 222 height 166
click at [598, 313] on div at bounding box center [695, 236] width 222 height 166
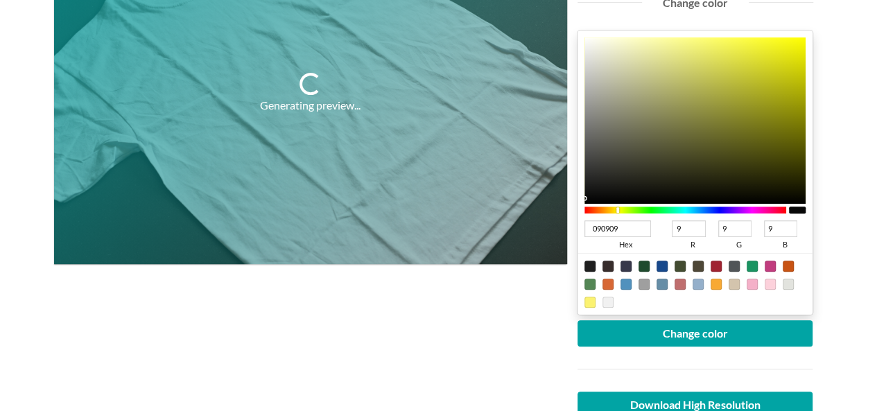
scroll to position [347, 0]
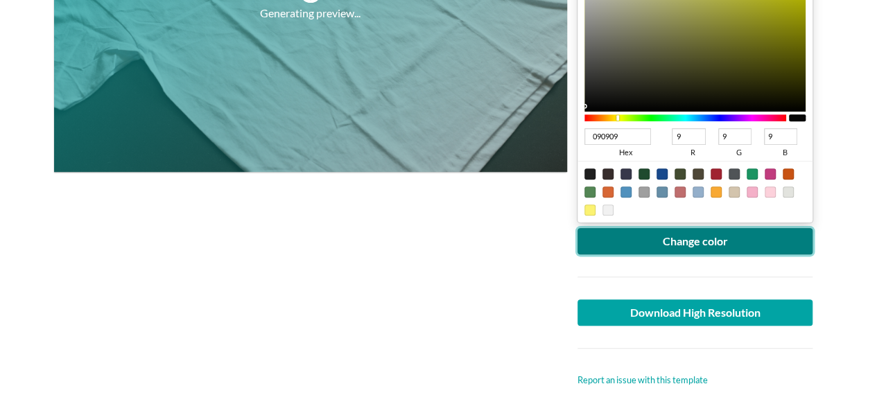
click at [682, 245] on button "Change color" at bounding box center [696, 241] width 236 height 26
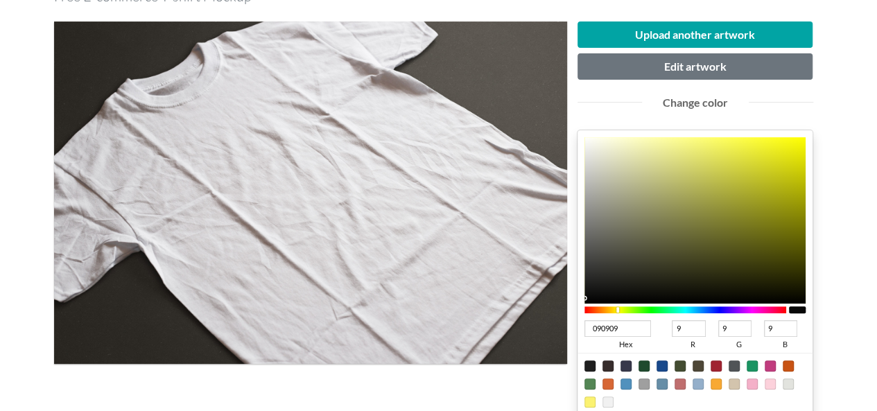
scroll to position [416, 0]
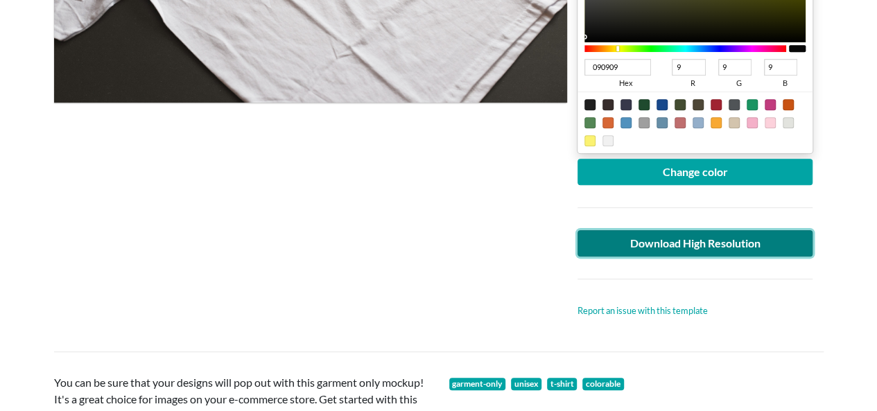
click at [722, 241] on link "Download High Resolution" at bounding box center [696, 243] width 236 height 26
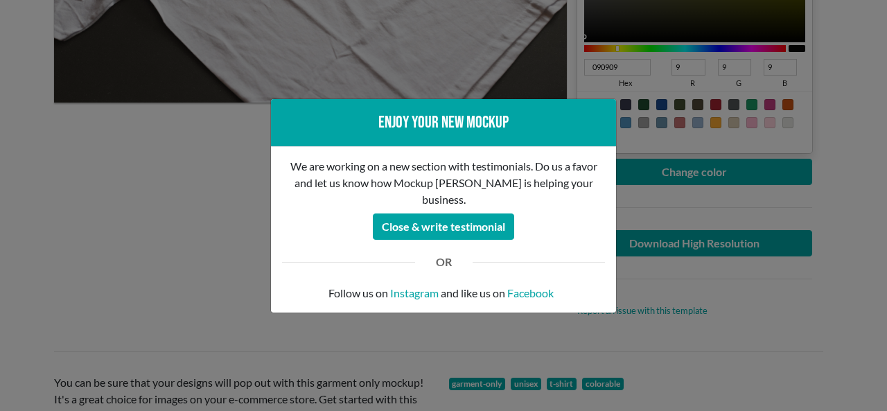
click at [132, 223] on div "Enjoy your new mockup We are working on a new section with testimonials. Do us …" at bounding box center [443, 205] width 887 height 411
